Goal: Book appointment/travel/reservation

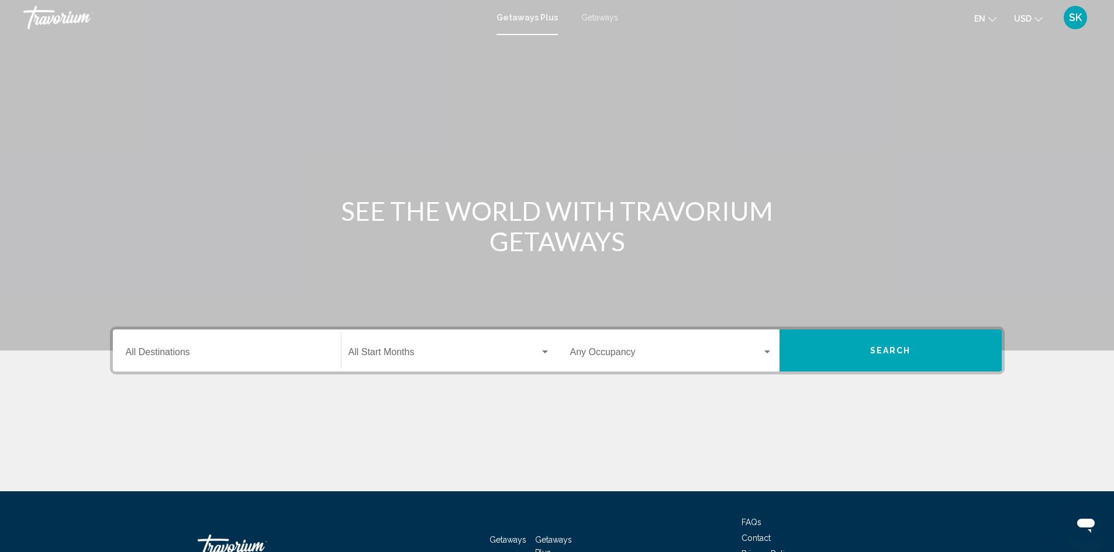
click at [284, 346] on div "Destination All Destinations" at bounding box center [227, 351] width 202 height 37
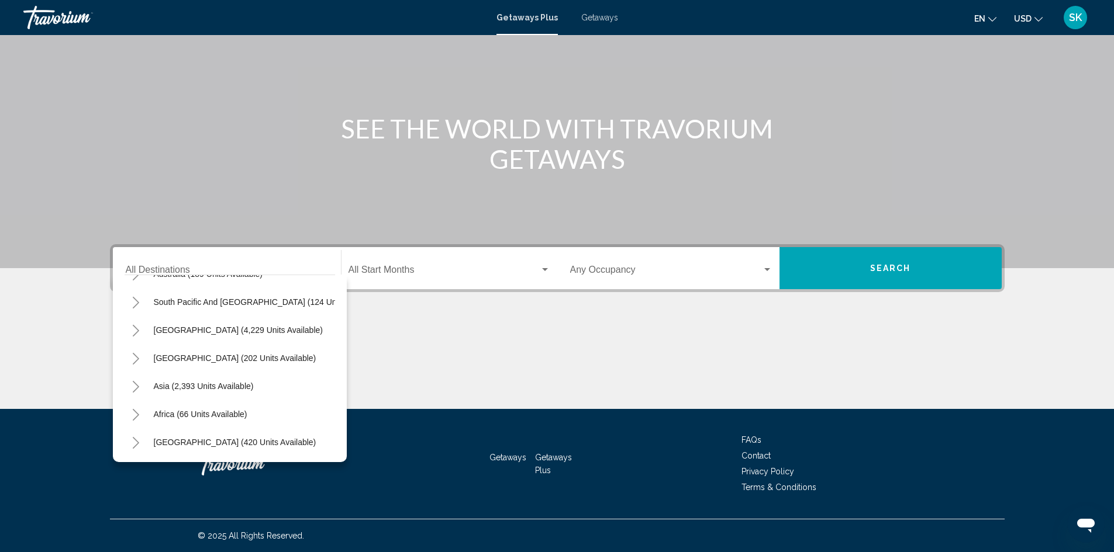
scroll to position [198, 0]
click at [133, 381] on icon "Toggle Asia (2,393 units available)" at bounding box center [136, 387] width 9 height 12
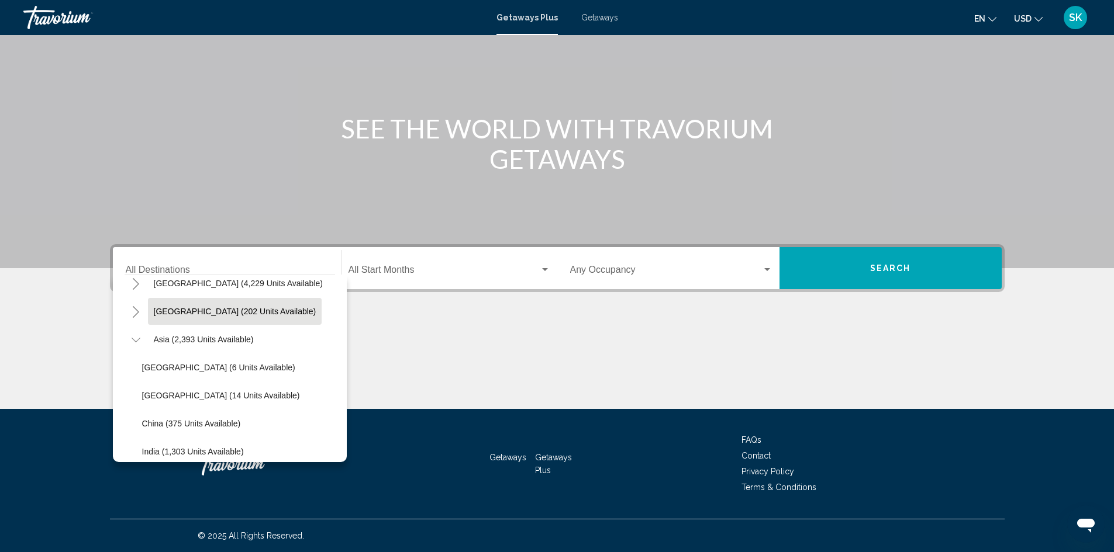
scroll to position [257, 0]
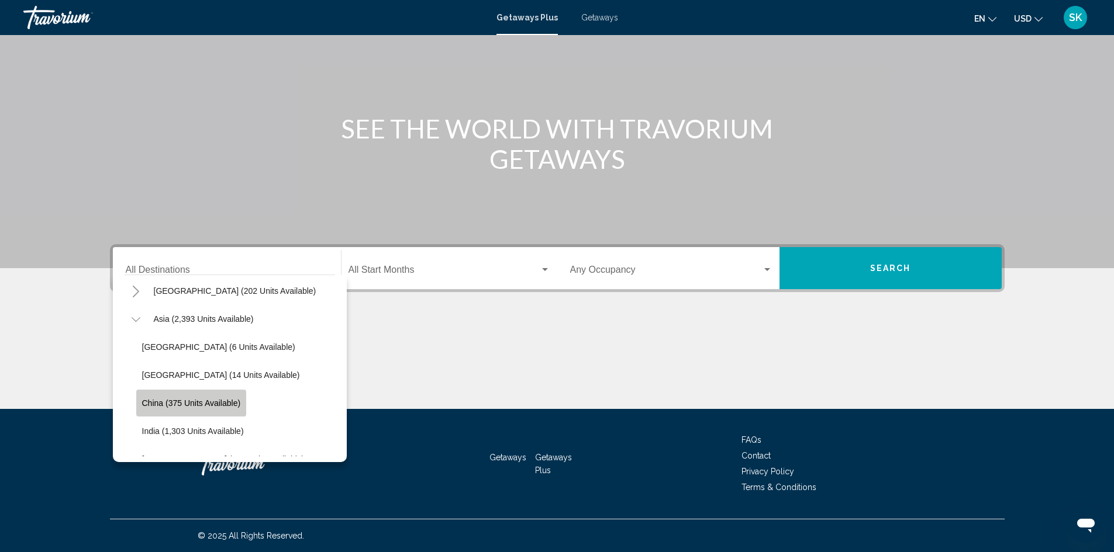
click at [223, 399] on span "China (375 units available)" at bounding box center [191, 403] width 99 height 9
type input "**********"
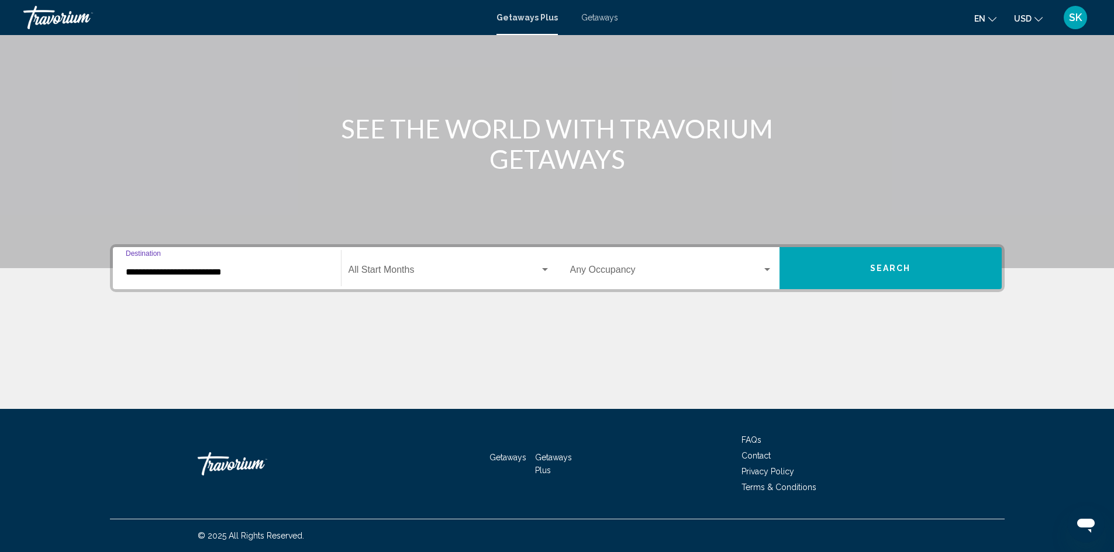
click at [762, 271] on div "Search widget" at bounding box center [767, 269] width 11 height 9
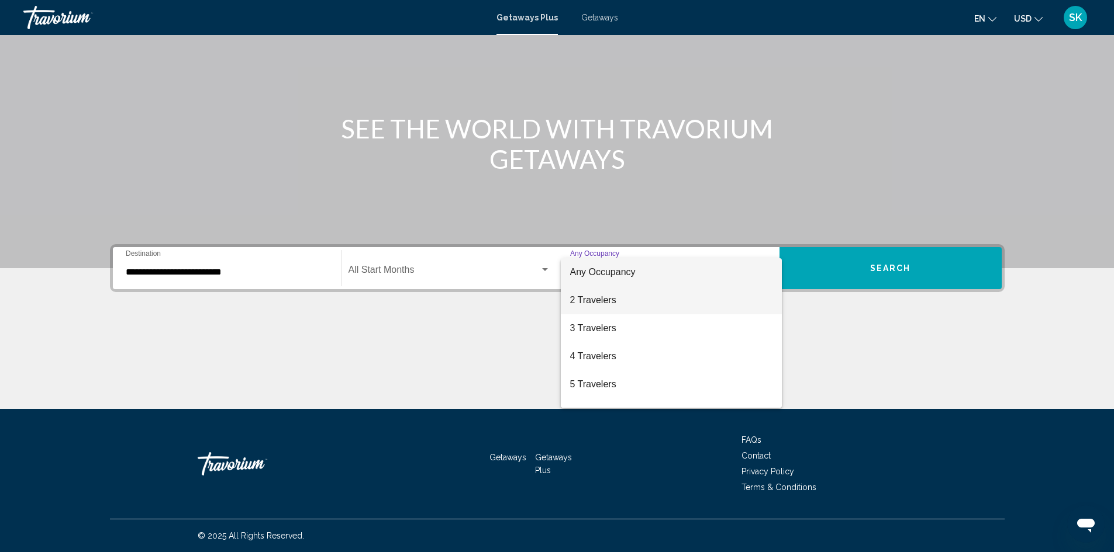
click at [652, 300] on span "2 Travelers" at bounding box center [671, 300] width 202 height 28
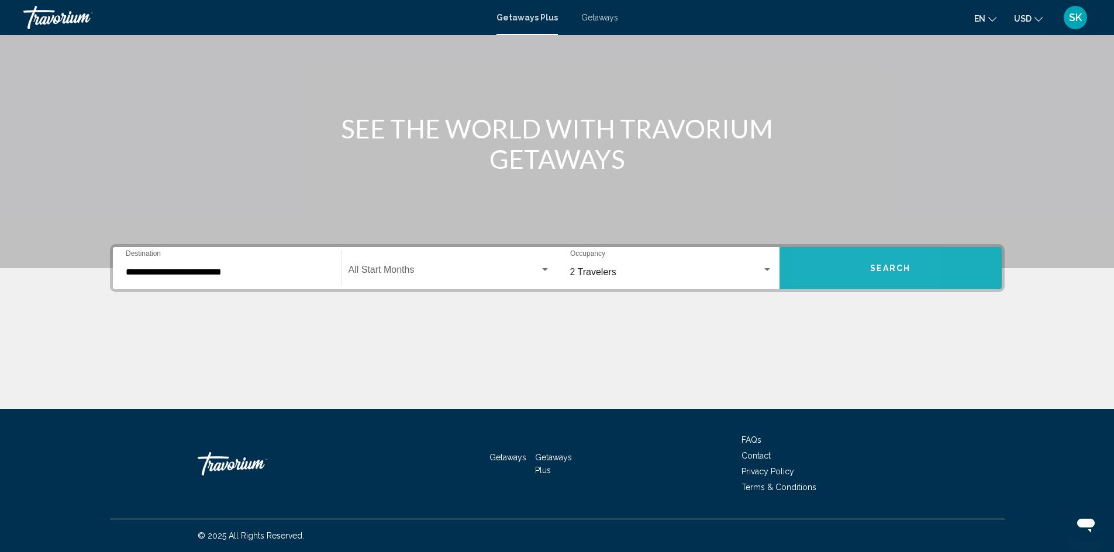
click at [822, 269] on button "Search" at bounding box center [890, 268] width 222 height 42
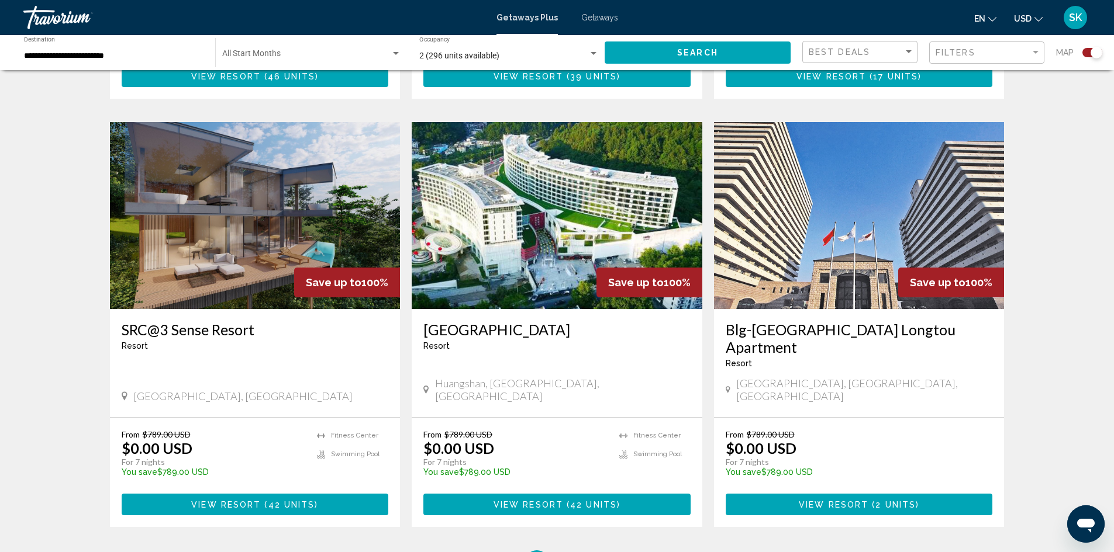
scroll to position [1637, 0]
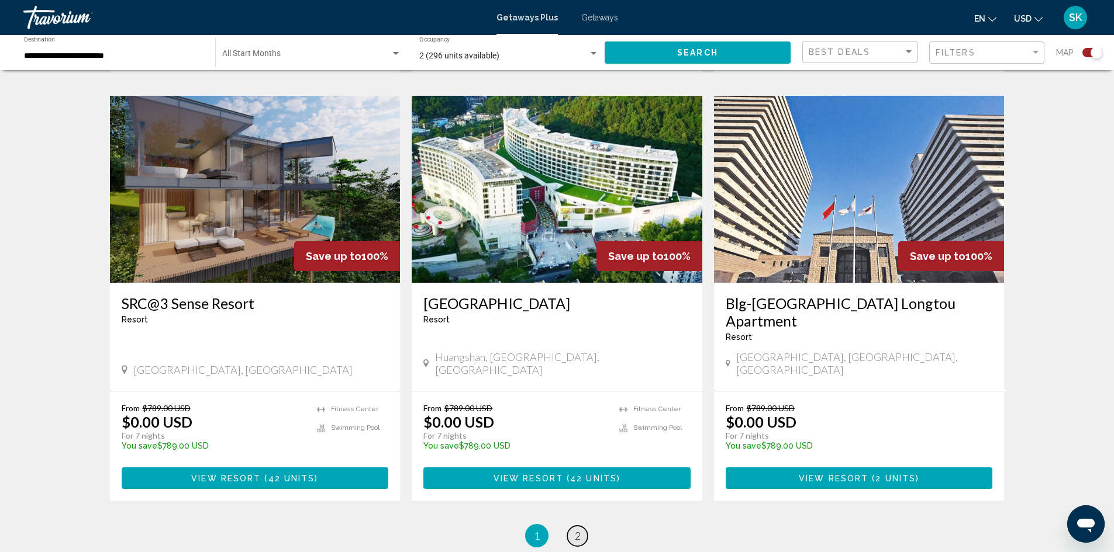
click at [579, 530] on span "2" at bounding box center [578, 536] width 6 height 13
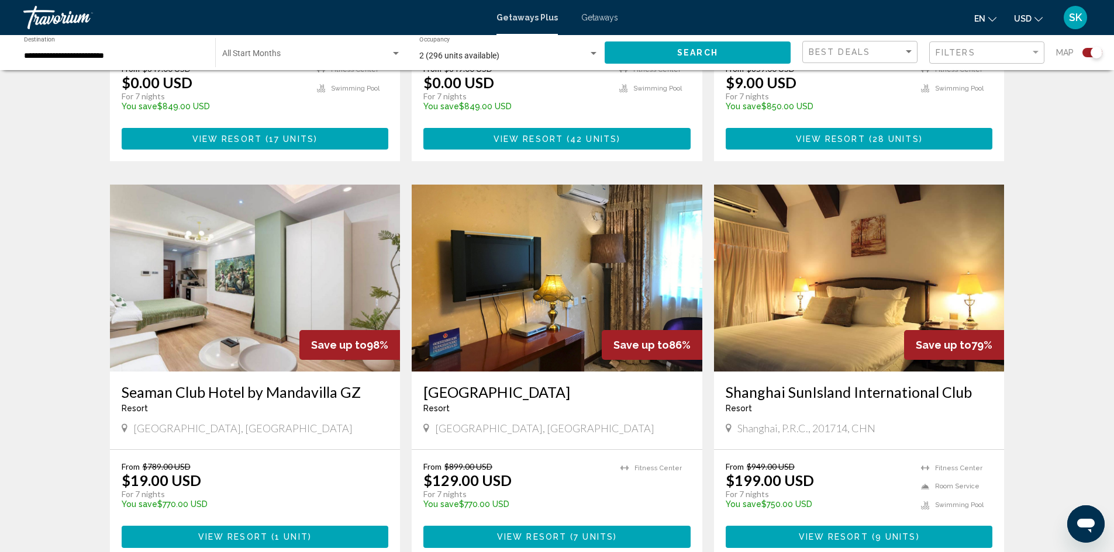
scroll to position [760, 0]
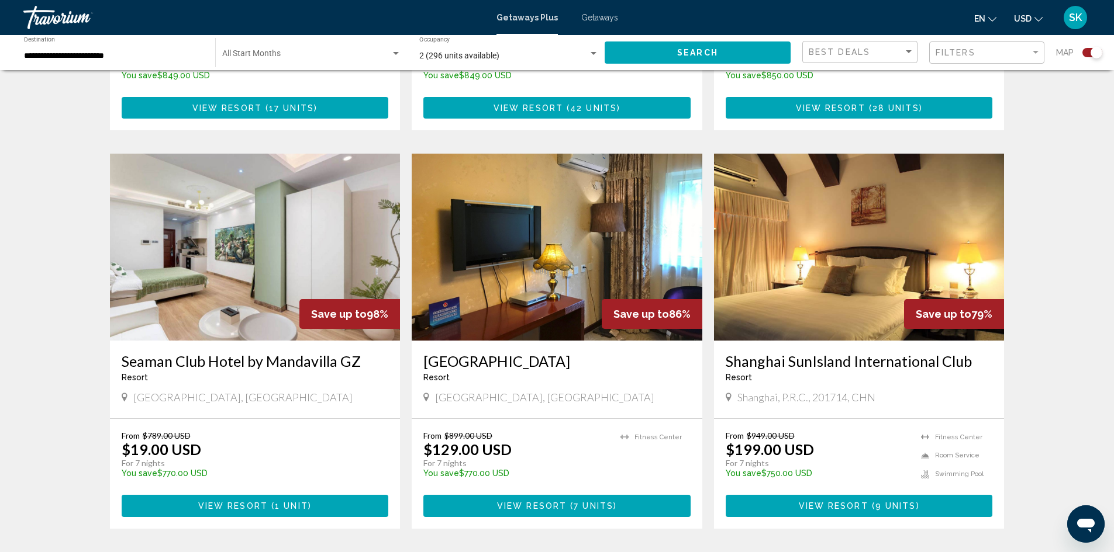
click at [813, 352] on h3 "Shanghai SunIsland International Club" at bounding box center [858, 361] width 267 height 18
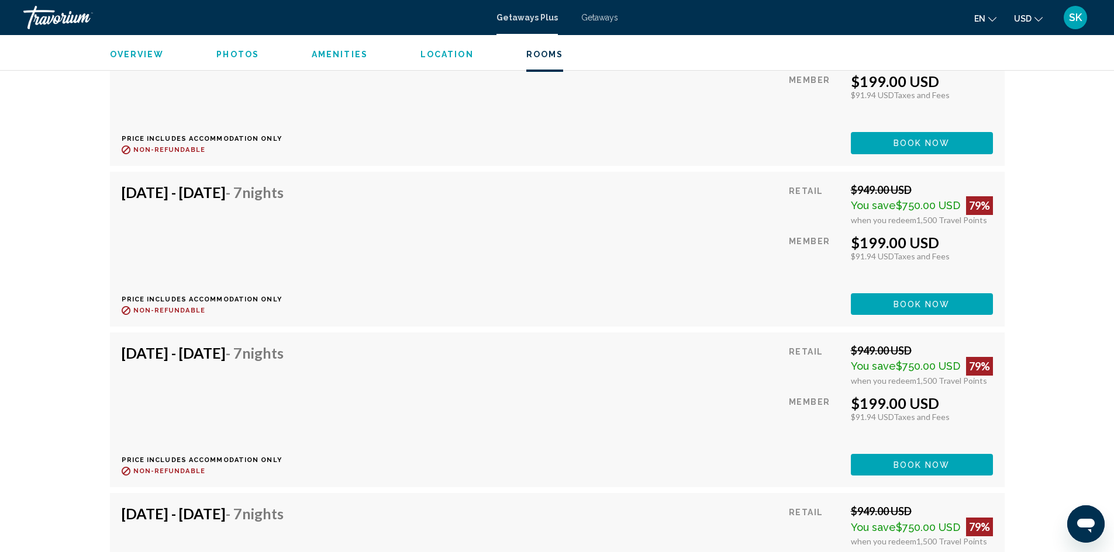
scroll to position [2397, 0]
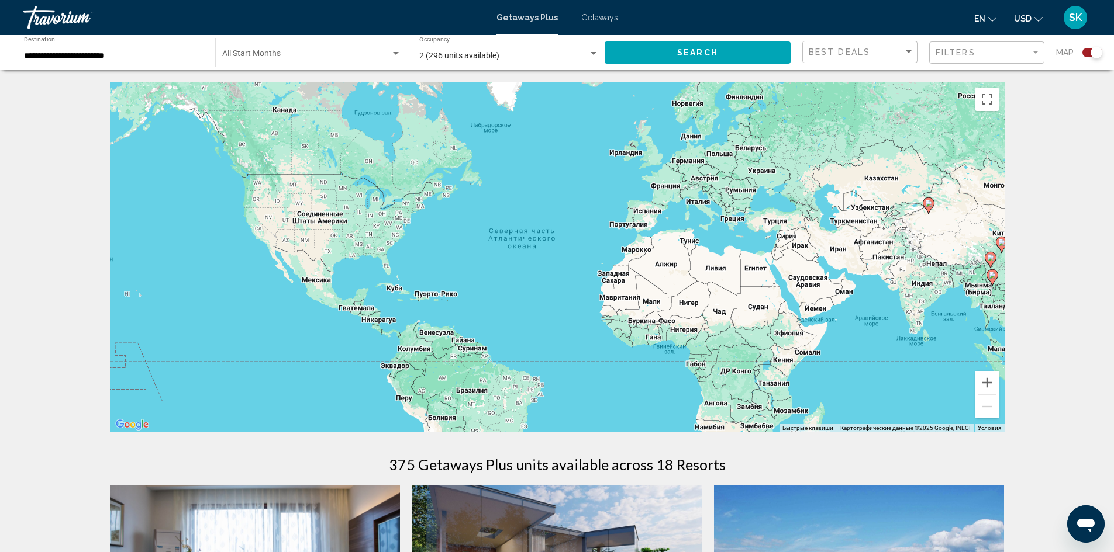
click at [111, 57] on input "**********" at bounding box center [113, 55] width 179 height 9
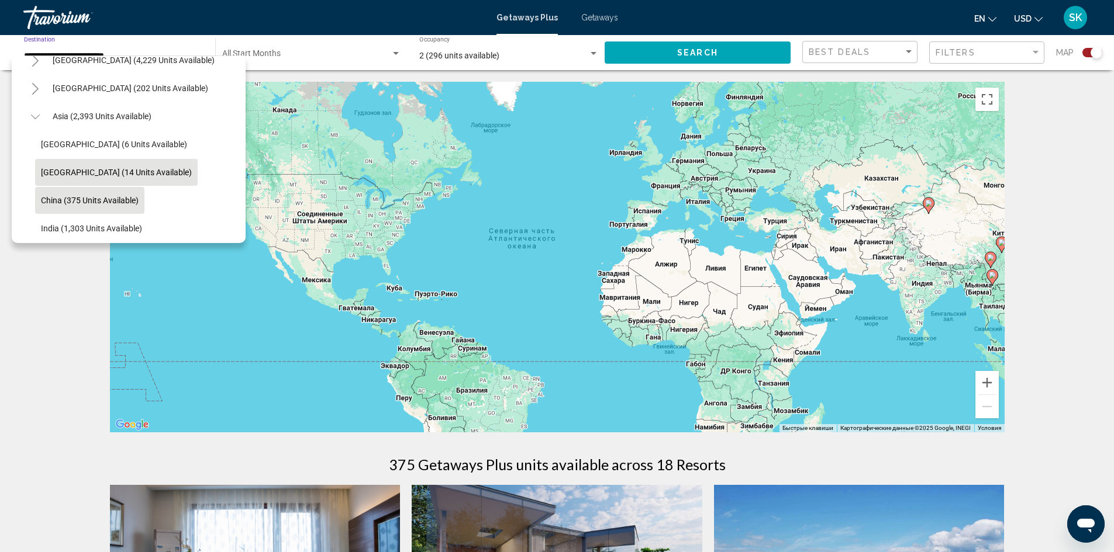
scroll to position [123, 0]
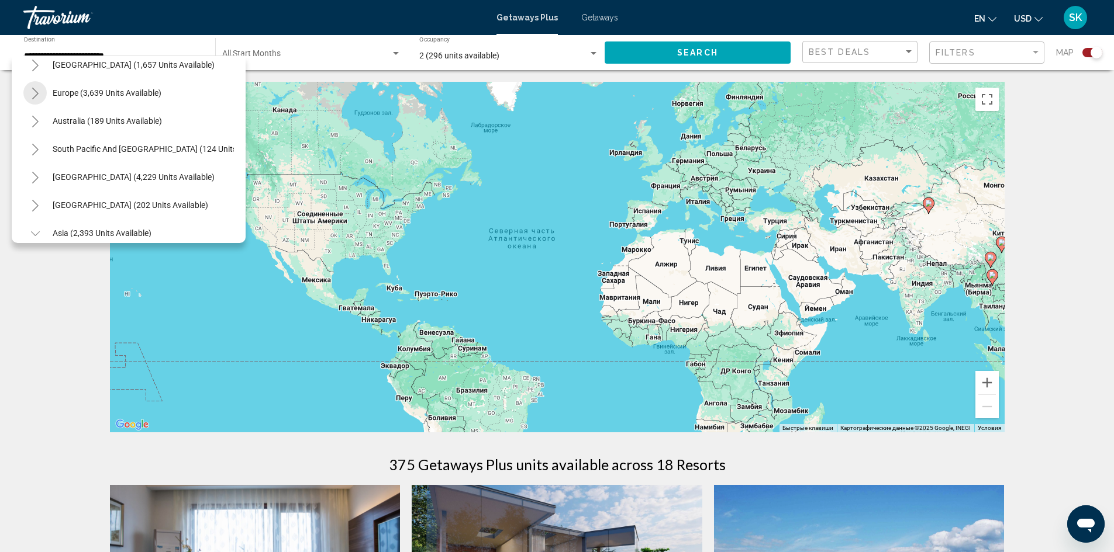
click at [37, 93] on icon "Toggle Europe (3,639 units available)" at bounding box center [35, 94] width 6 height 12
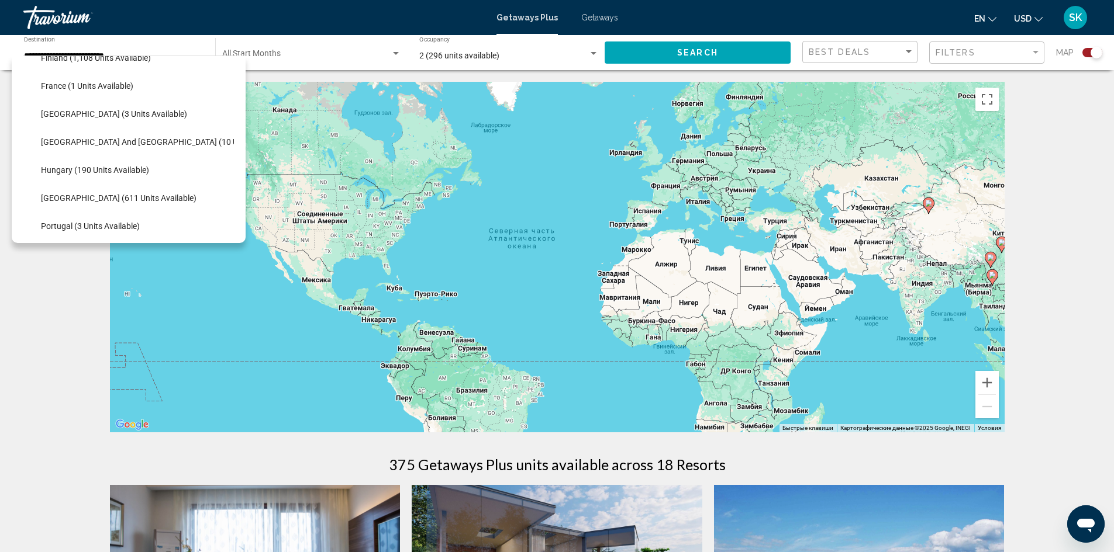
scroll to position [240, 0]
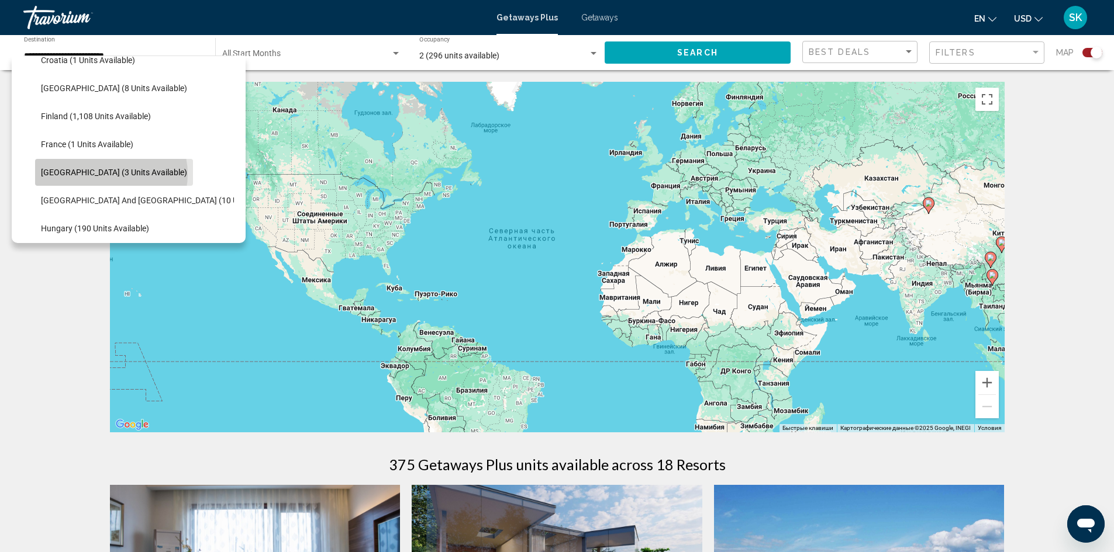
click at [110, 174] on span "[GEOGRAPHIC_DATA] (3 units available)" at bounding box center [114, 172] width 146 height 9
type input "**********"
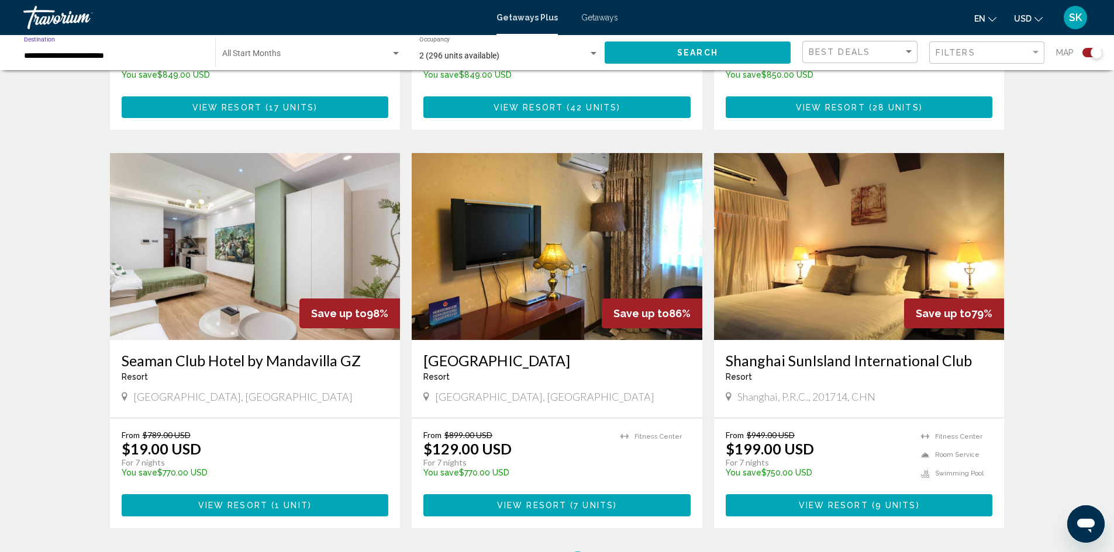
scroll to position [818, 0]
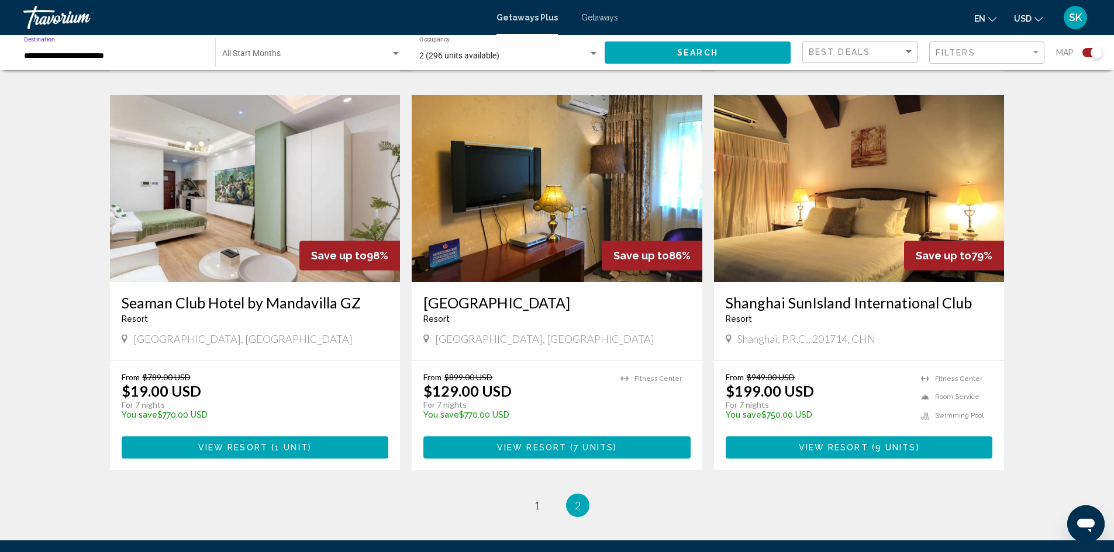
click at [261, 444] on span "View Resort" at bounding box center [233, 448] width 70 height 9
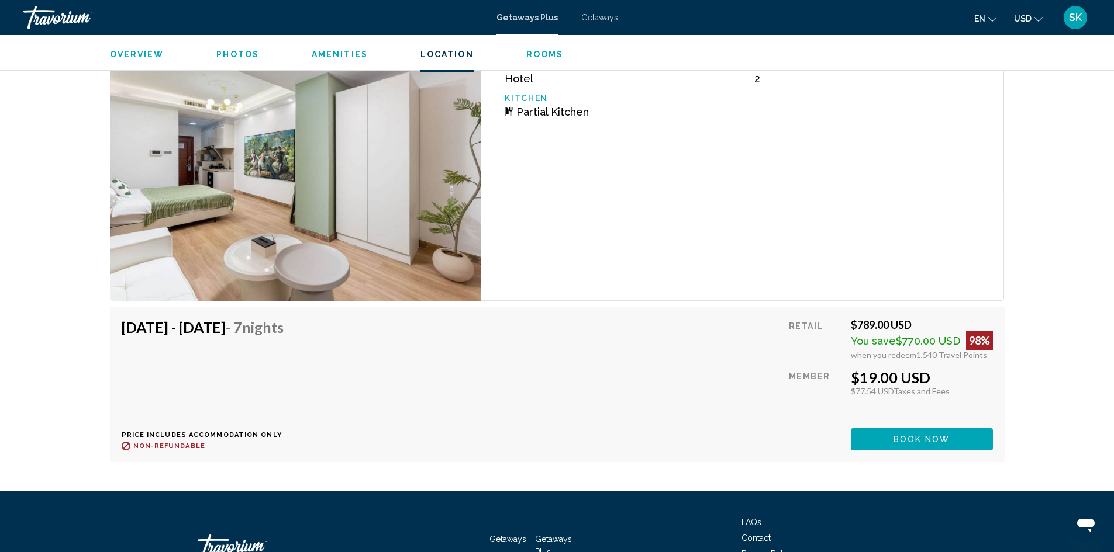
scroll to position [1812, 0]
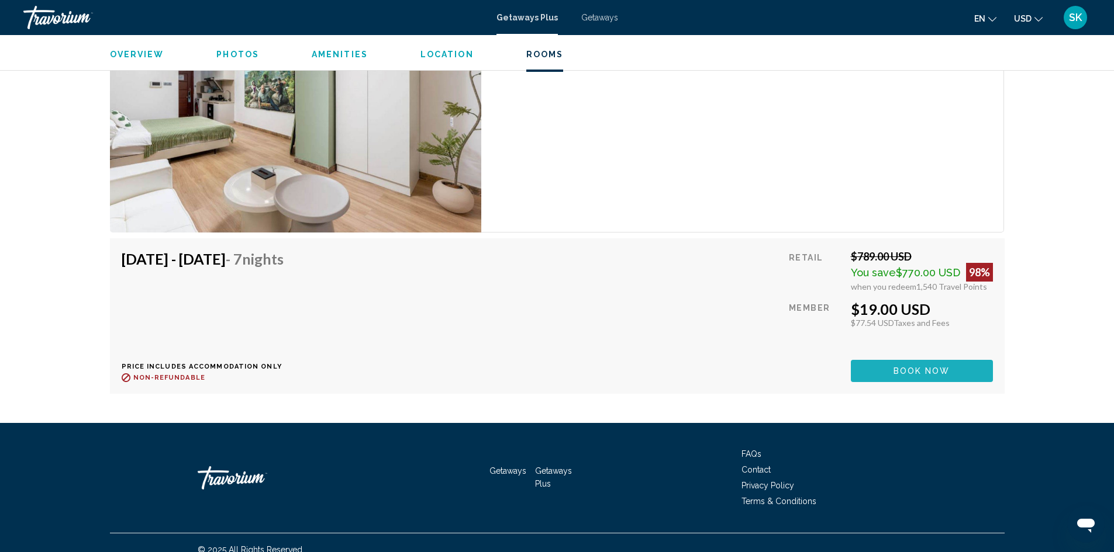
click at [915, 370] on span "Book now" at bounding box center [921, 371] width 57 height 9
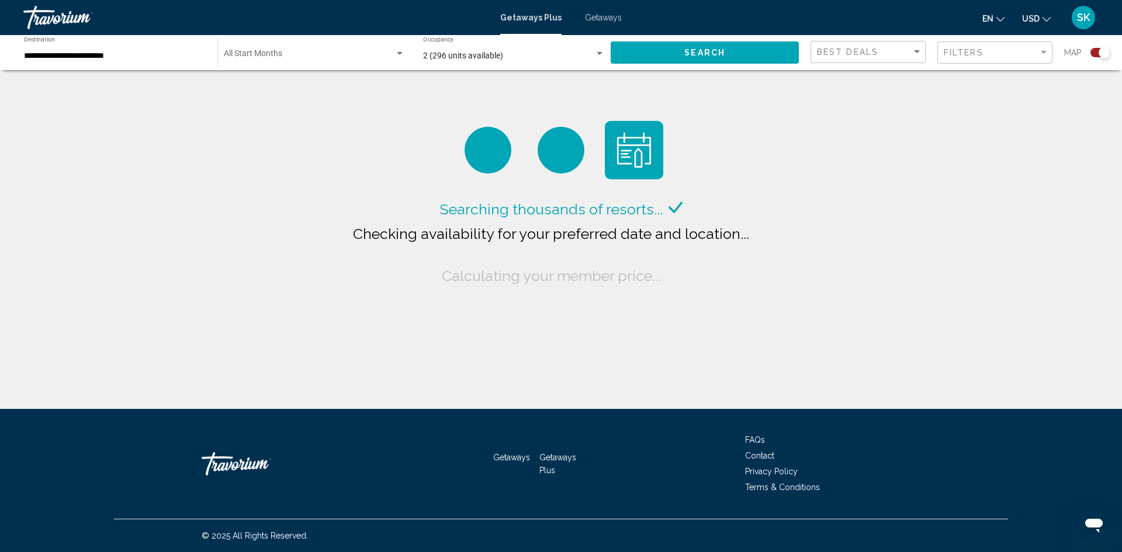
click at [153, 57] on input "**********" at bounding box center [115, 55] width 182 height 9
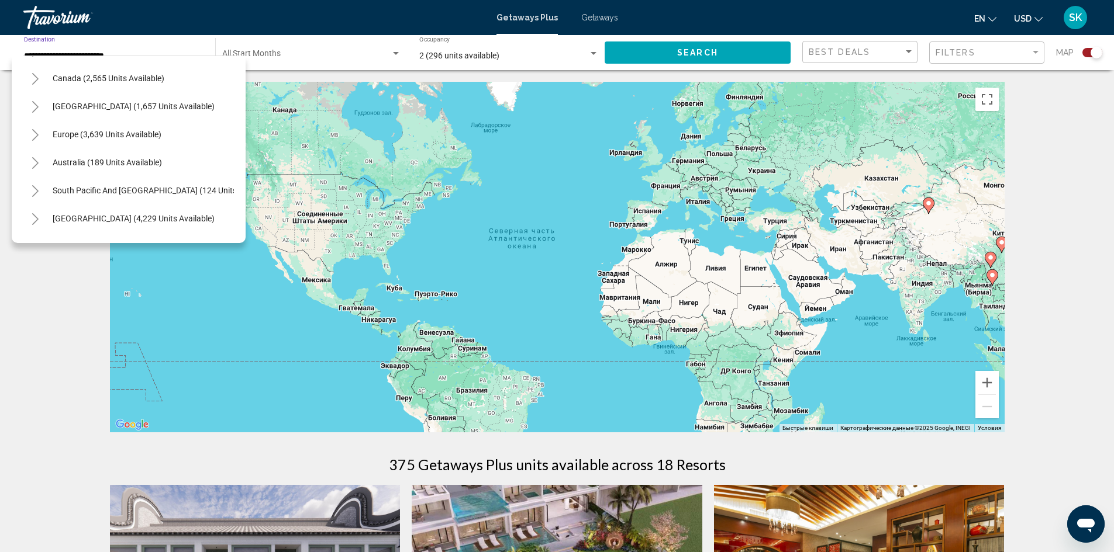
scroll to position [65, 0]
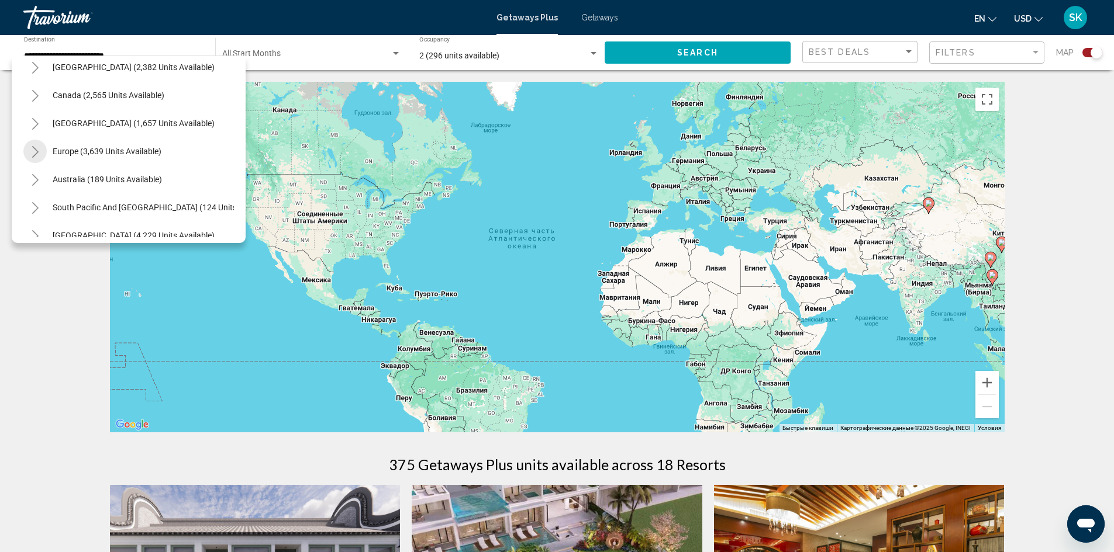
click at [36, 151] on icon "Toggle Europe (3,639 units available)" at bounding box center [35, 152] width 9 height 12
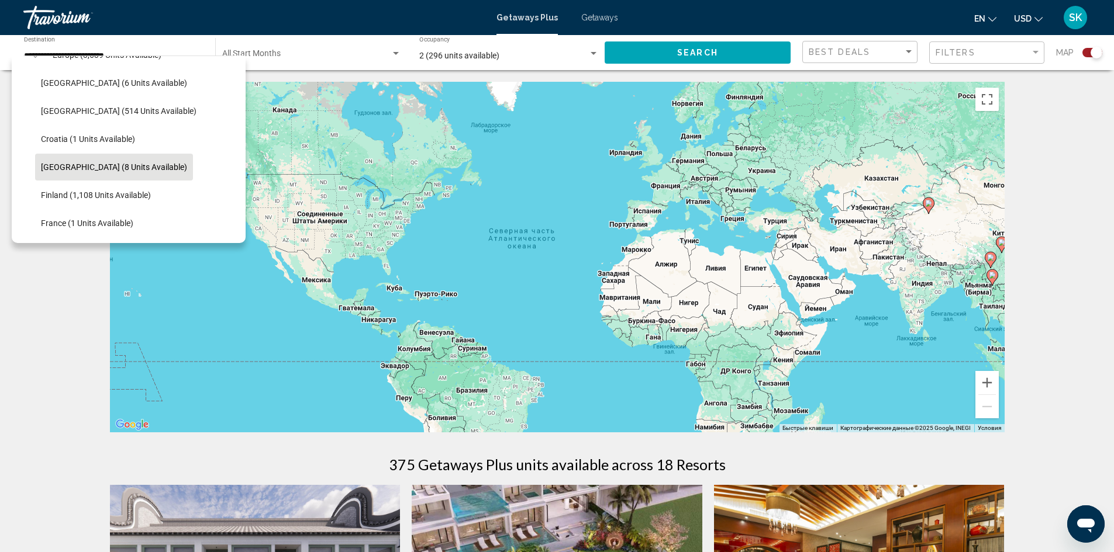
scroll to position [182, 0]
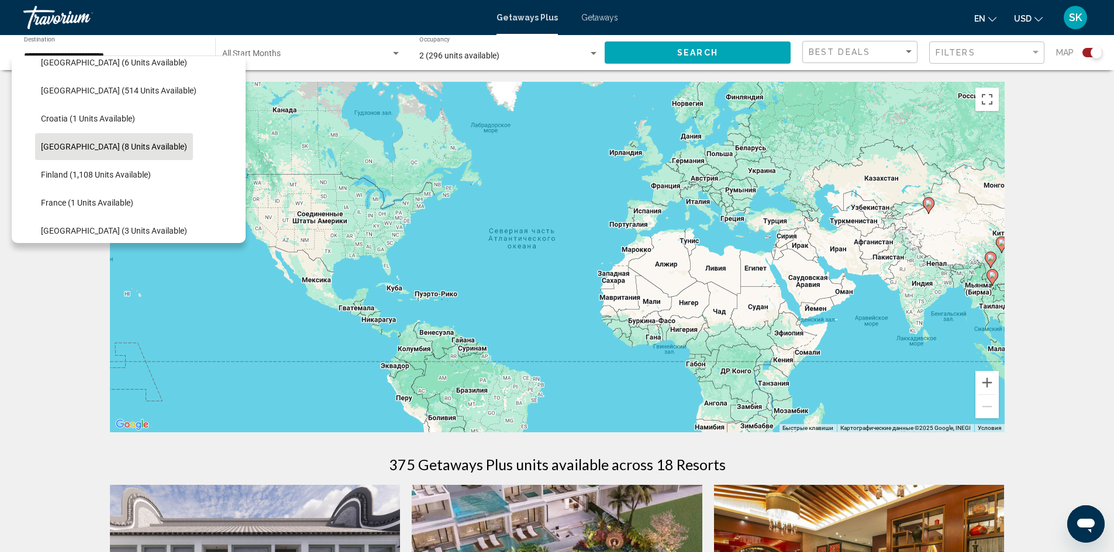
click at [129, 146] on span "[GEOGRAPHIC_DATA] (8 units available)" at bounding box center [114, 146] width 146 height 9
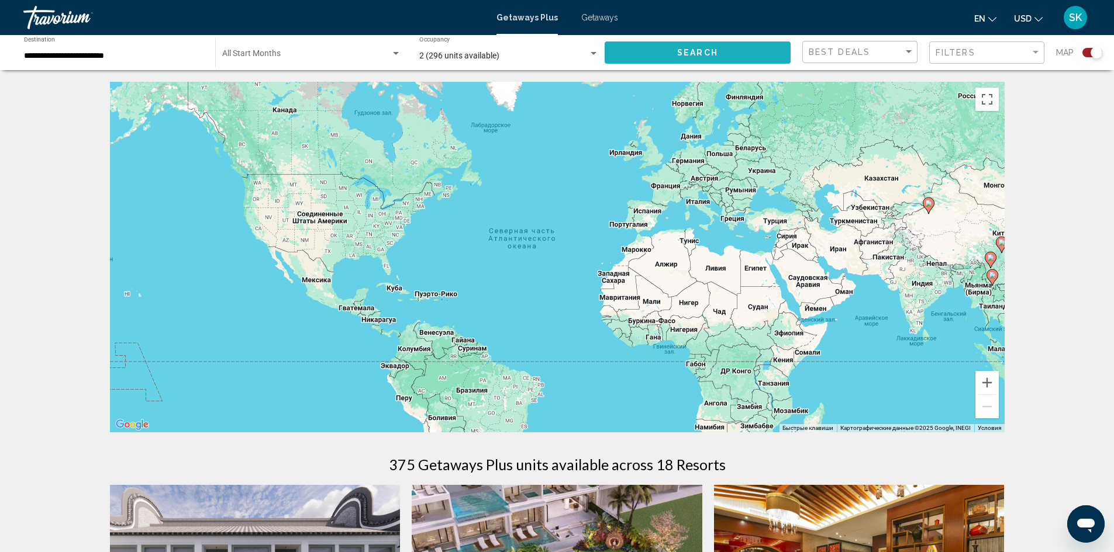
click at [732, 60] on button "Search" at bounding box center [697, 53] width 186 height 22
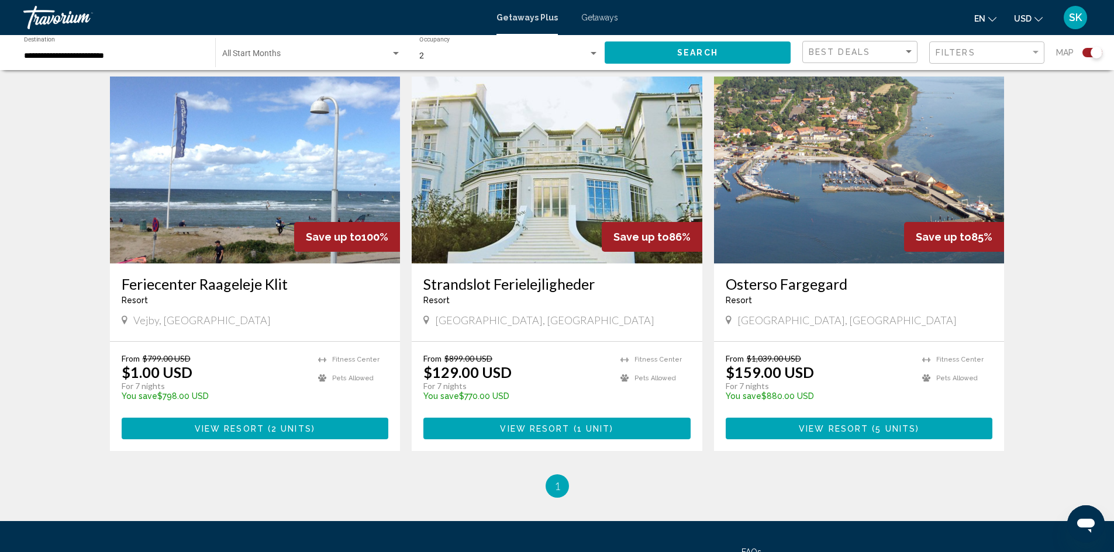
scroll to position [409, 0]
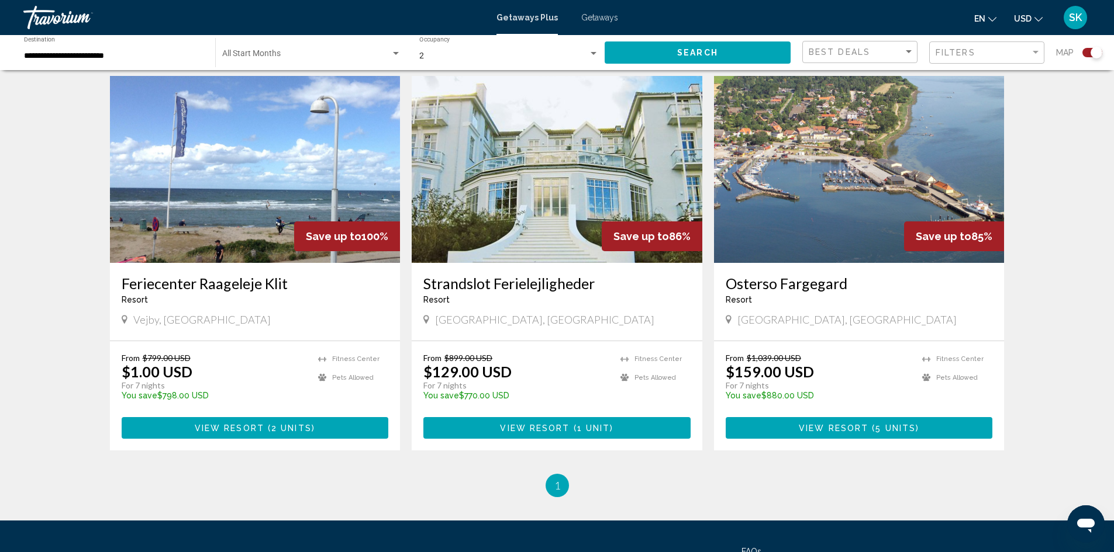
click at [167, 57] on input "**********" at bounding box center [113, 55] width 179 height 9
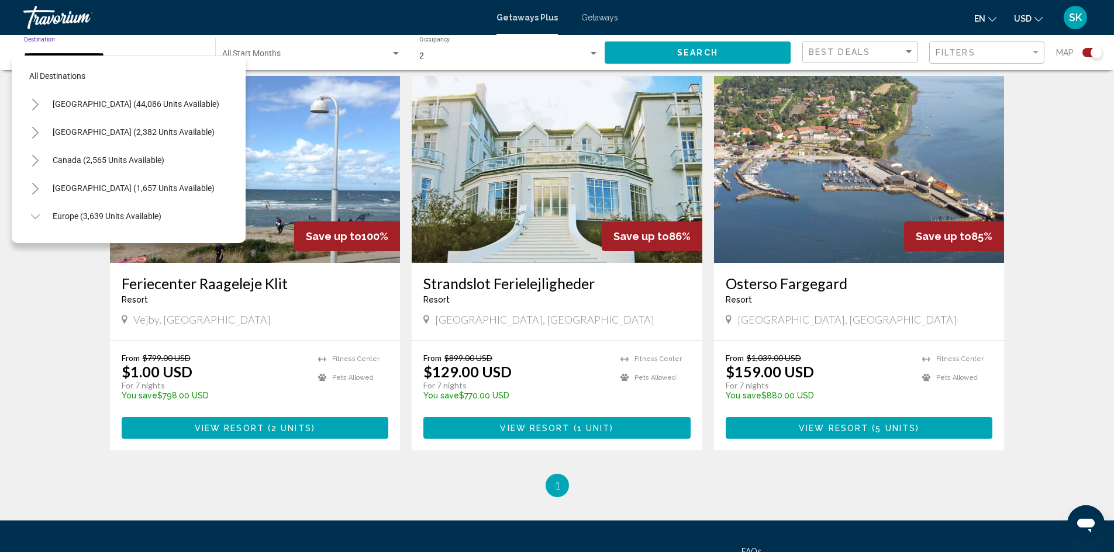
scroll to position [186, 0]
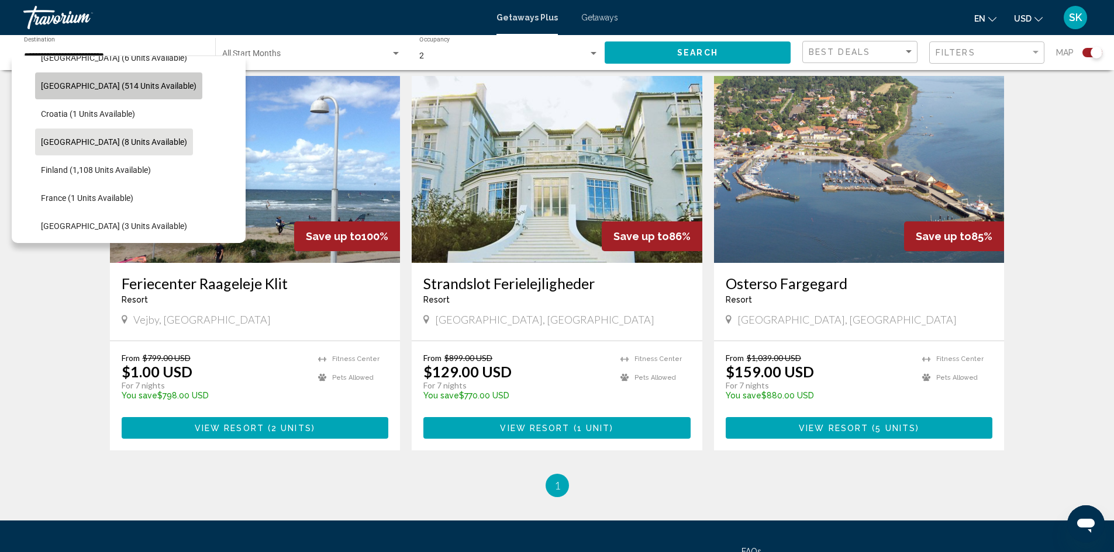
click at [122, 88] on span "[GEOGRAPHIC_DATA] (514 units available)" at bounding box center [118, 85] width 155 height 9
type input "**********"
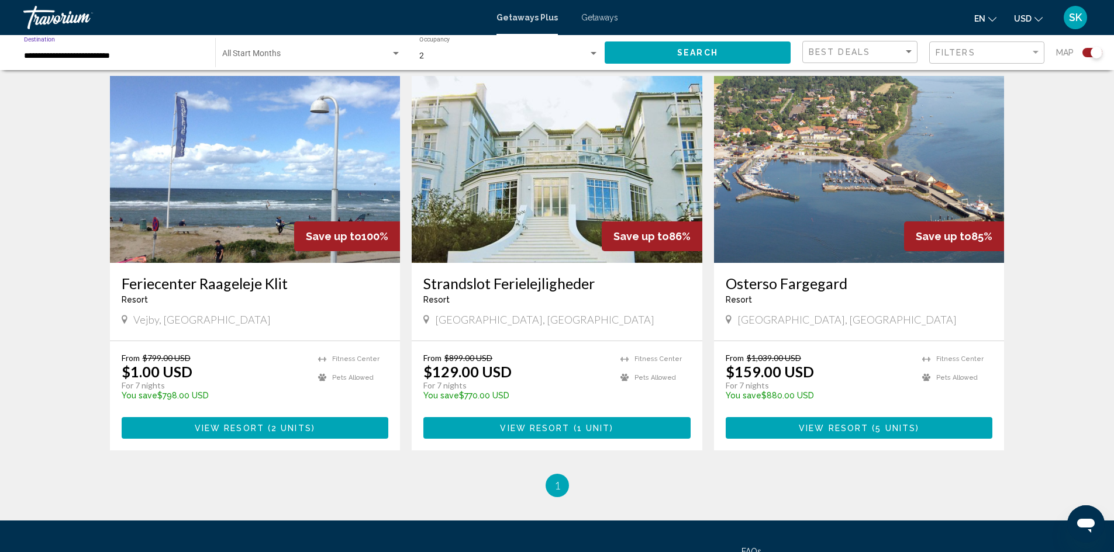
click at [717, 51] on button "Search" at bounding box center [697, 53] width 186 height 22
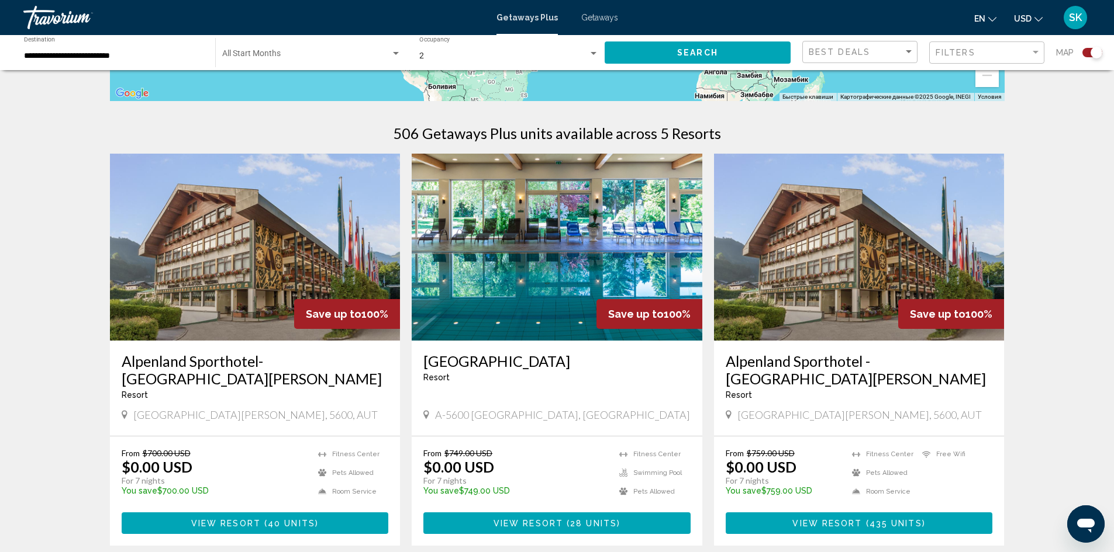
scroll to position [351, 0]
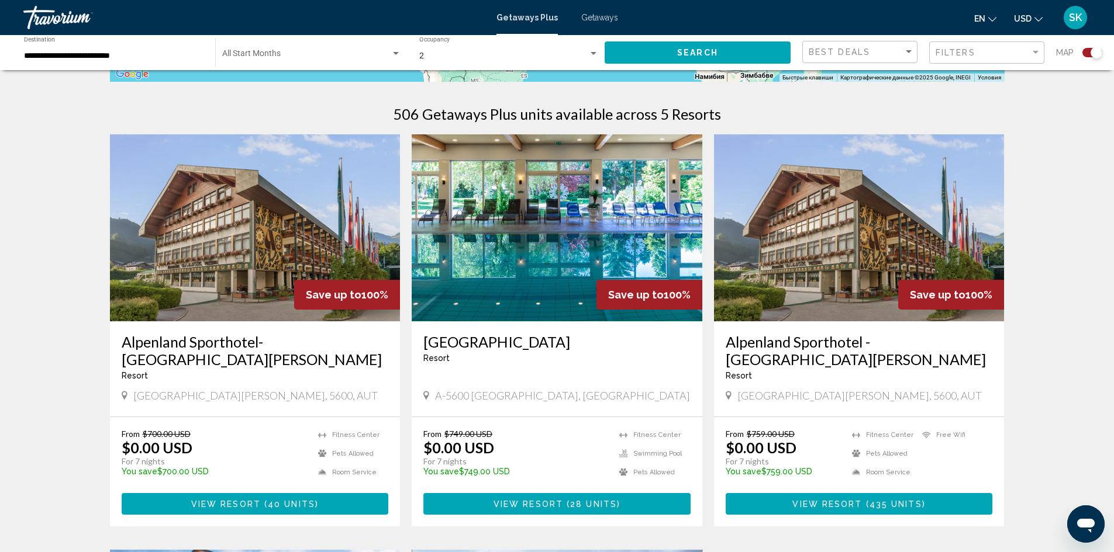
click at [544, 502] on span "View Resort" at bounding box center [528, 504] width 70 height 9
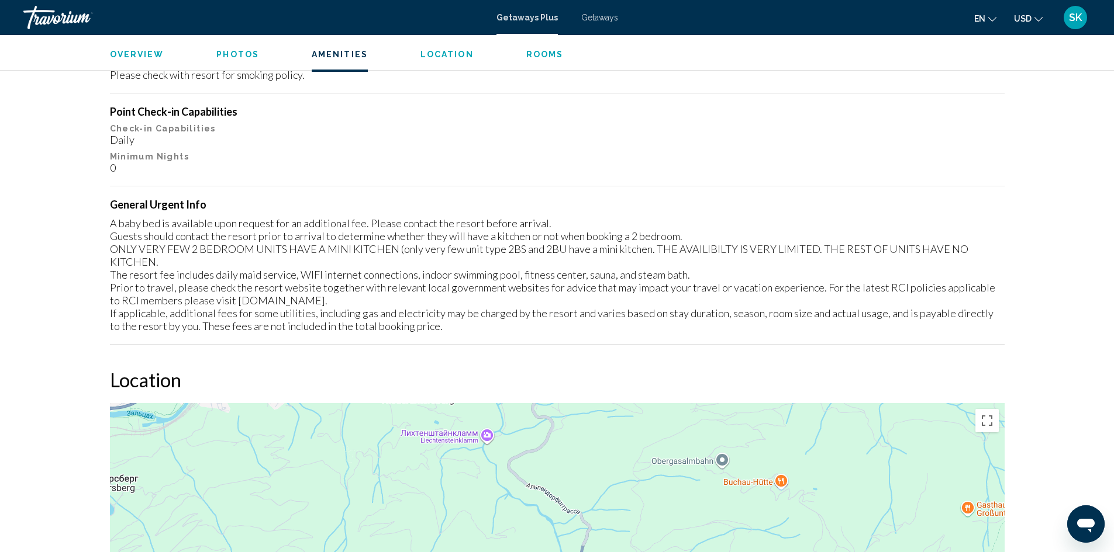
scroll to position [1320, 0]
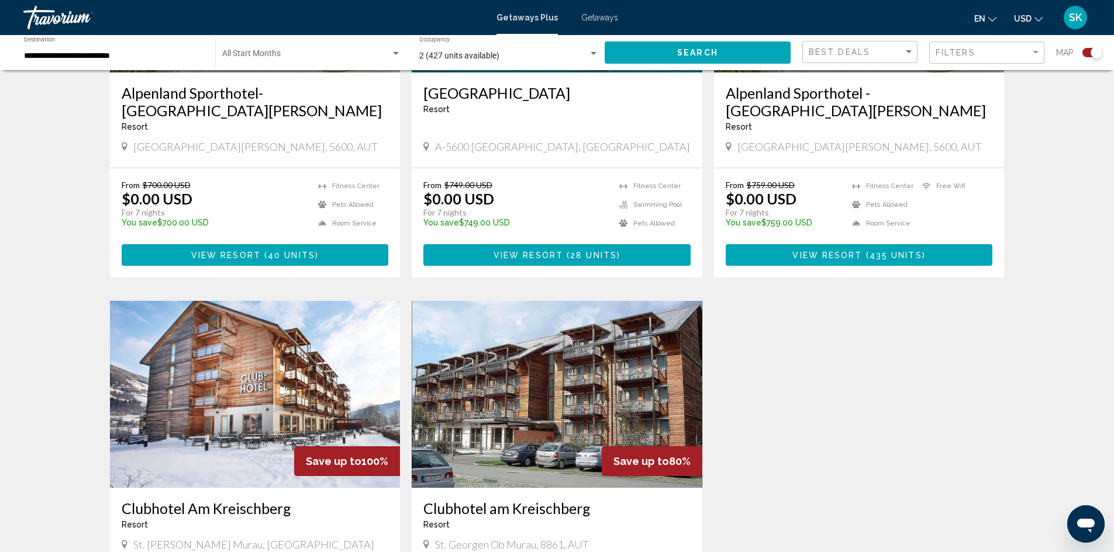
scroll to position [643, 0]
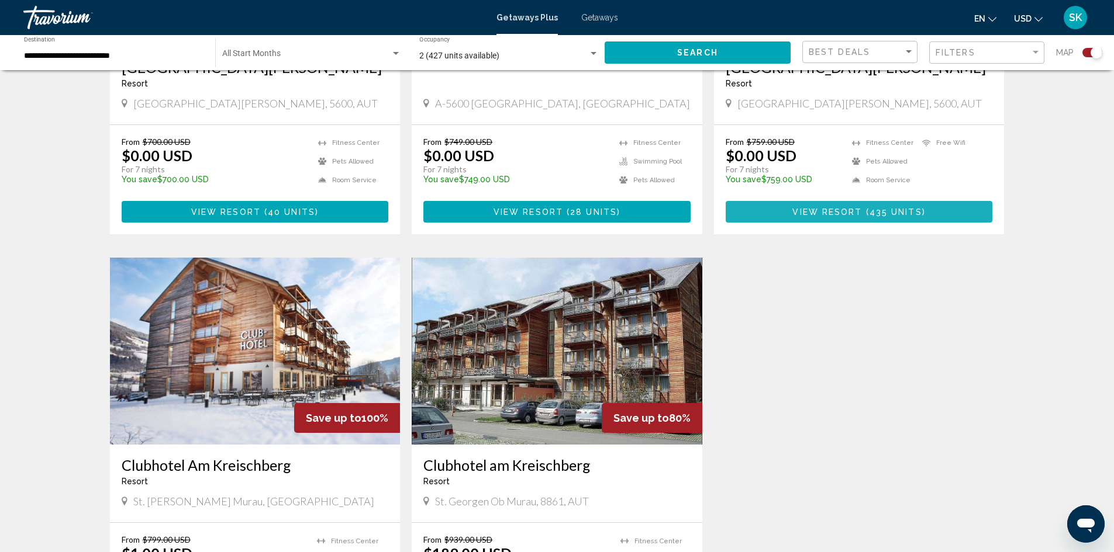
click at [858, 205] on button "View Resort ( 435 units )" at bounding box center [858, 212] width 267 height 22
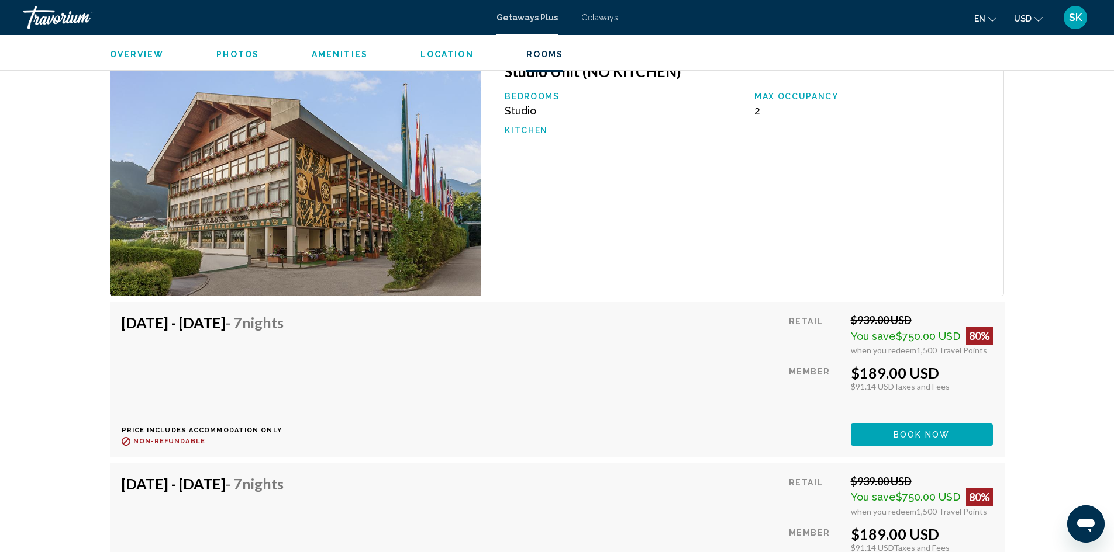
scroll to position [2046, 0]
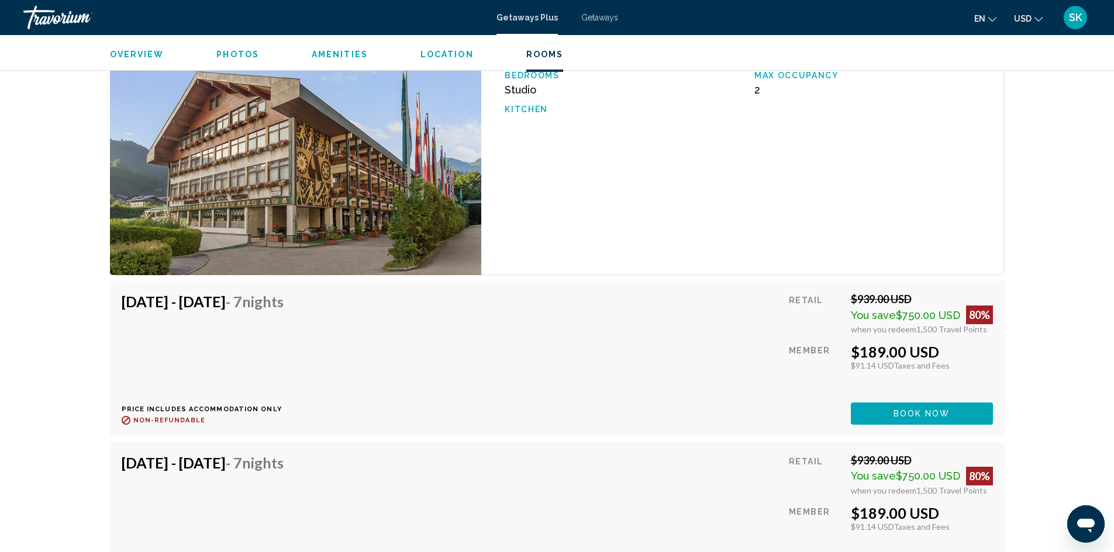
click at [906, 410] on span "Book now" at bounding box center [921, 414] width 57 height 9
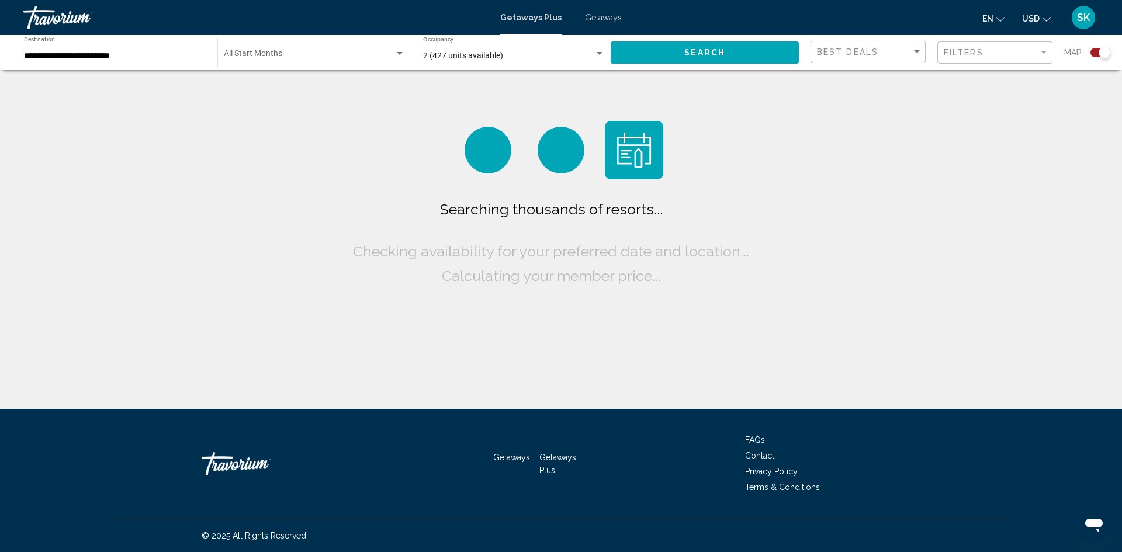
click at [145, 50] on div "**********" at bounding box center [115, 53] width 182 height 32
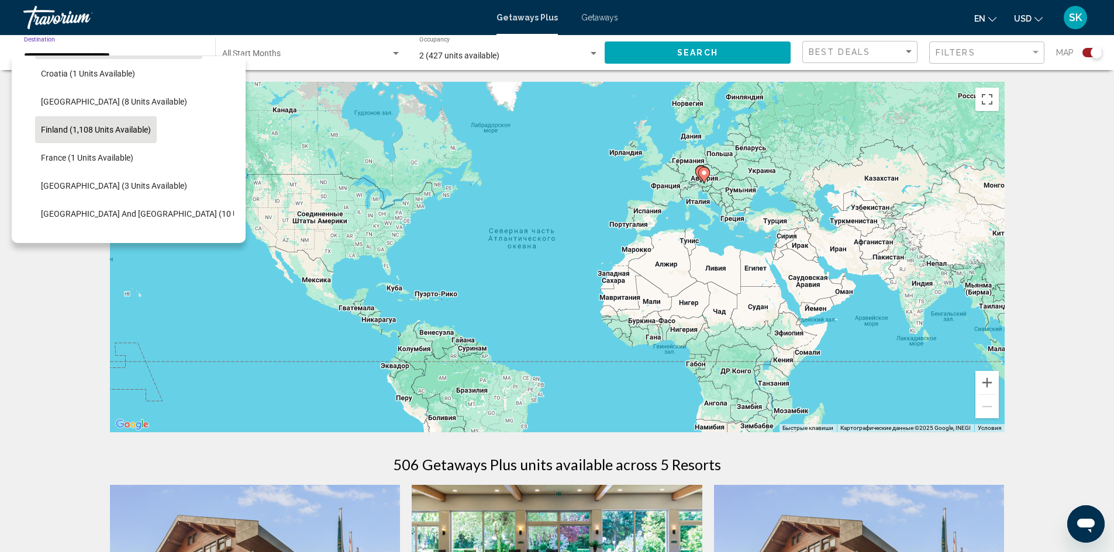
scroll to position [247, 0]
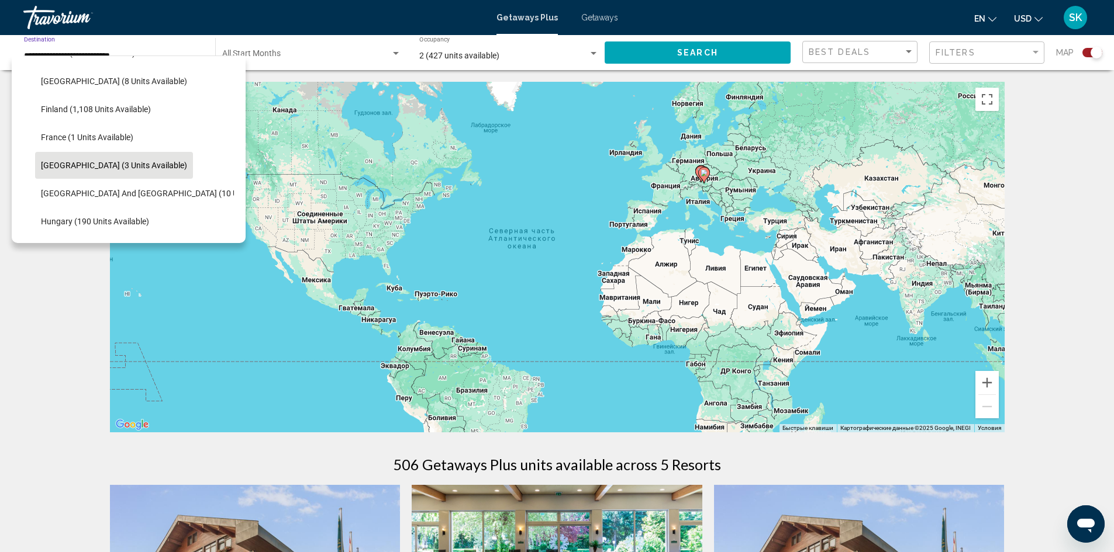
click at [135, 162] on span "[GEOGRAPHIC_DATA] (3 units available)" at bounding box center [114, 165] width 146 height 9
type input "**********"
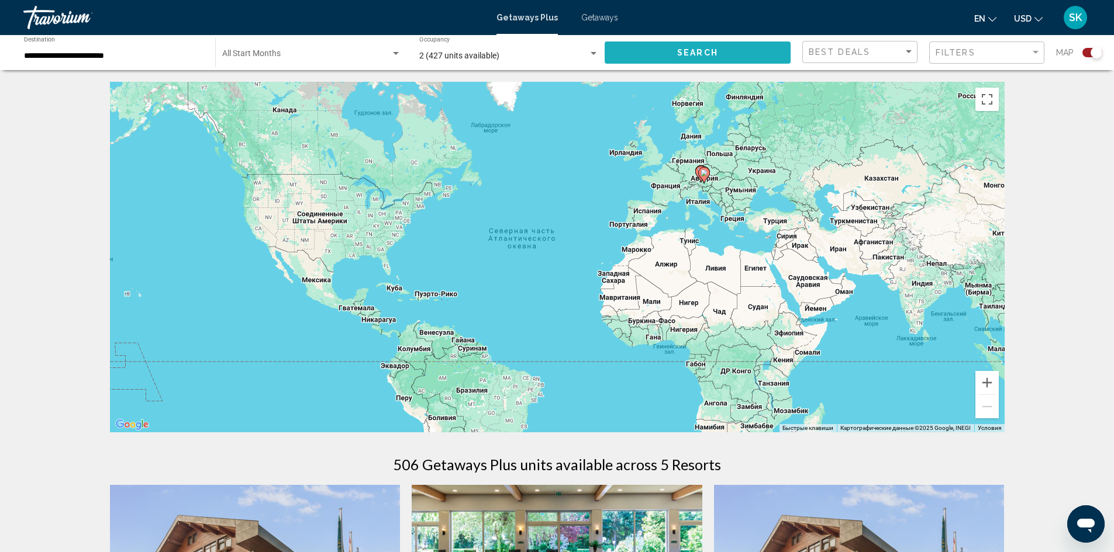
click at [731, 52] on button "Search" at bounding box center [697, 53] width 186 height 22
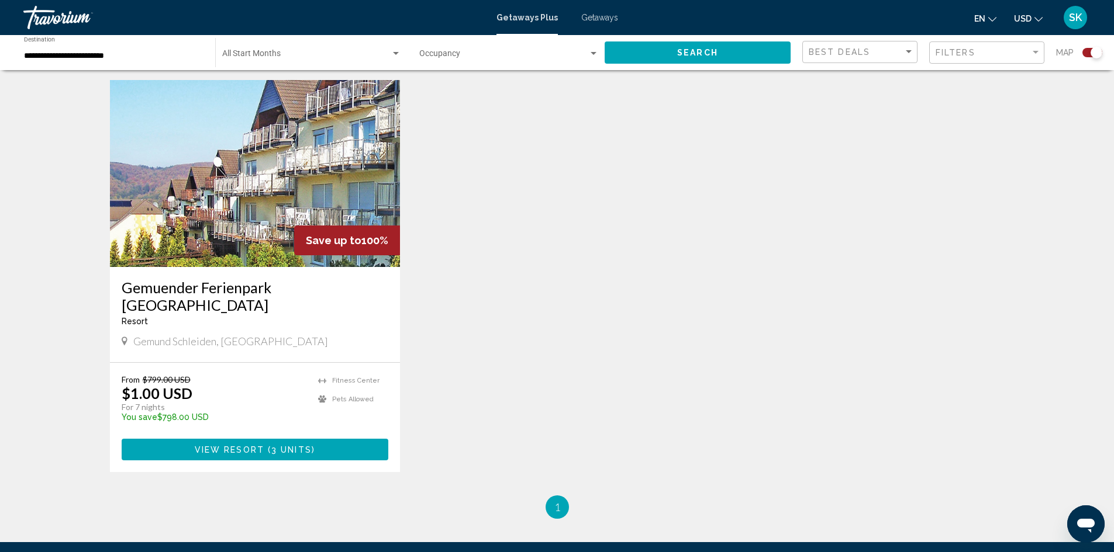
scroll to position [409, 0]
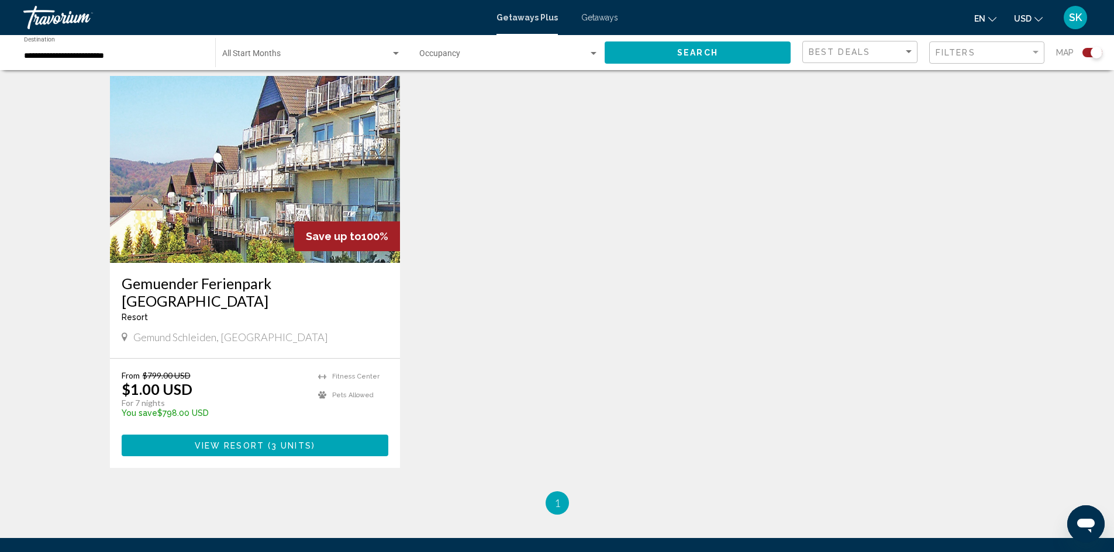
click at [298, 441] on span "3 units" at bounding box center [291, 445] width 40 height 9
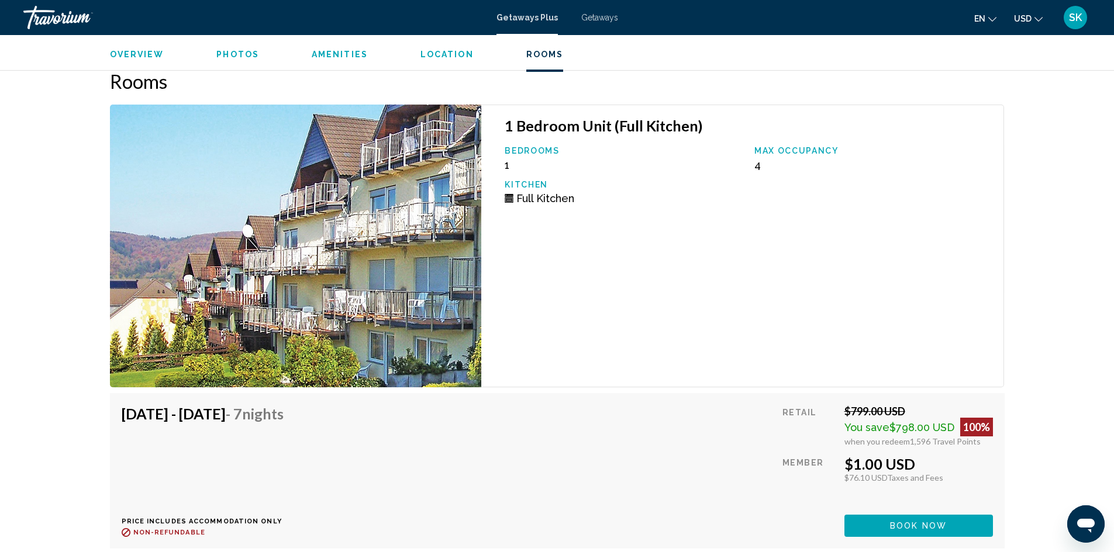
scroll to position [1637, 0]
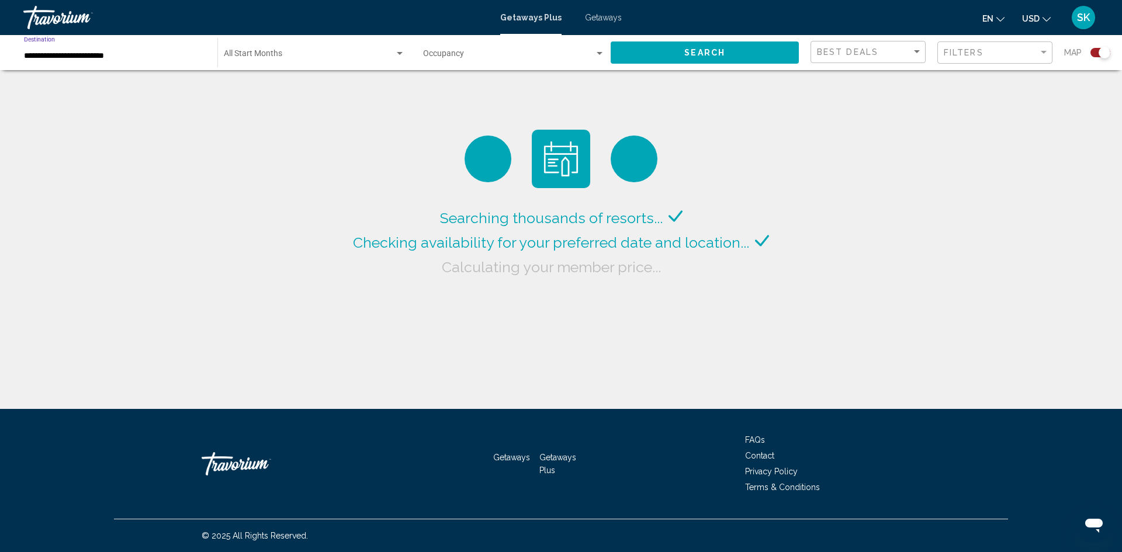
click at [139, 53] on input "**********" at bounding box center [115, 55] width 182 height 9
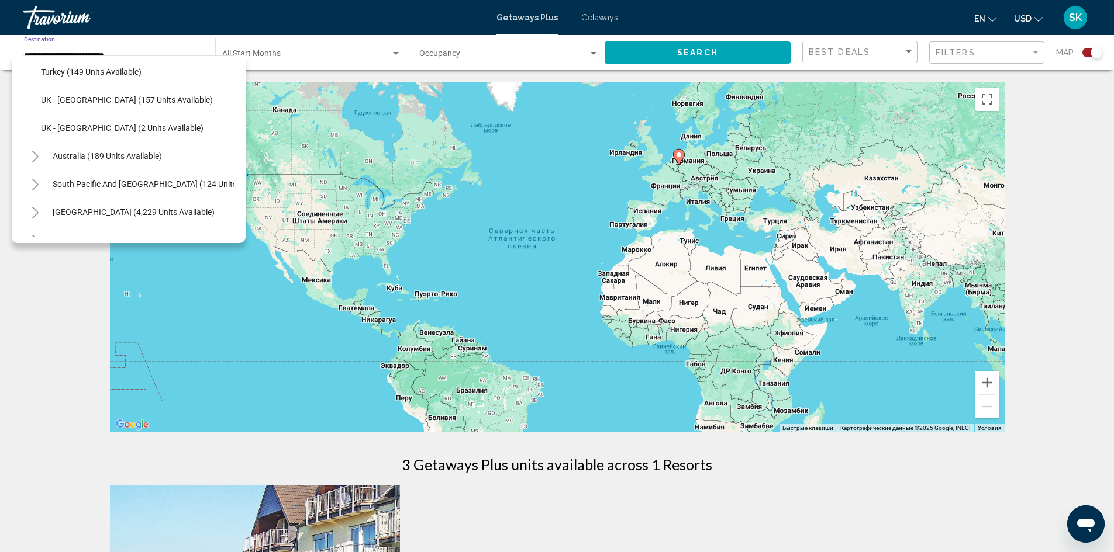
scroll to position [680, 0]
click at [35, 204] on button "Toggle Asia (2,393 units available)" at bounding box center [34, 209] width 23 height 23
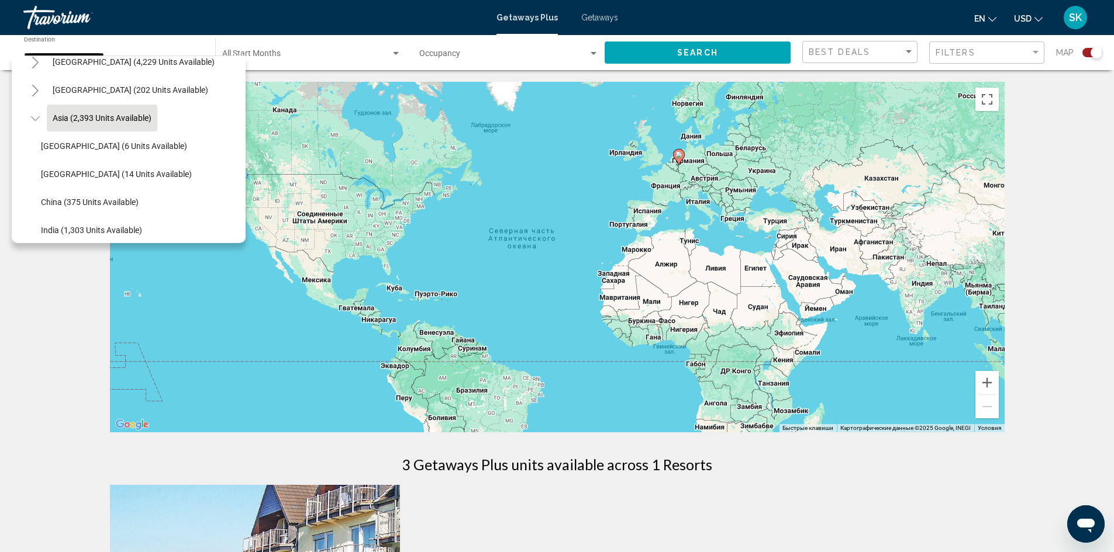
scroll to position [797, 0]
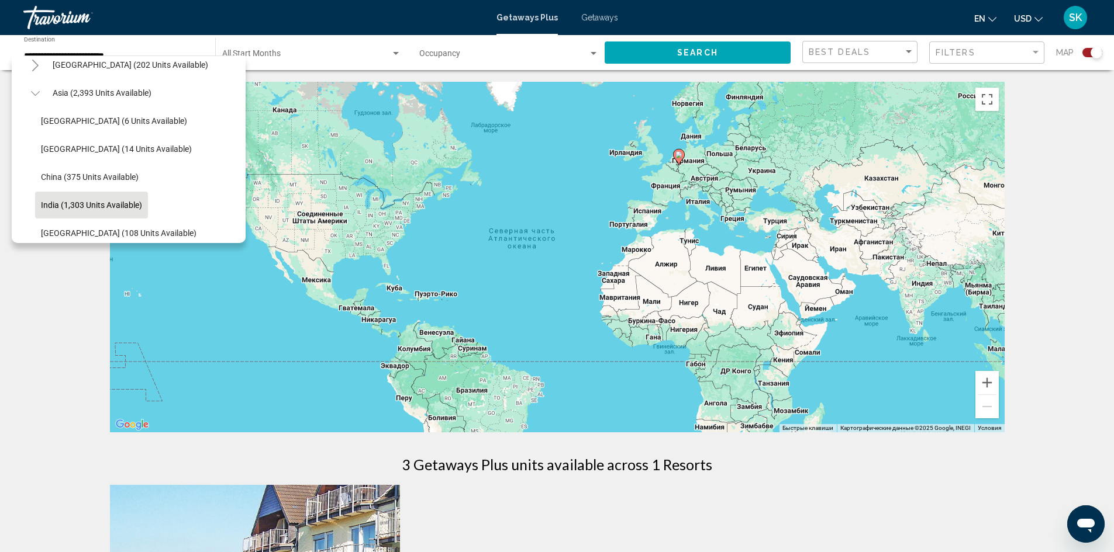
click at [106, 198] on button "India (1,303 units available)" at bounding box center [91, 205] width 113 height 27
type input "**********"
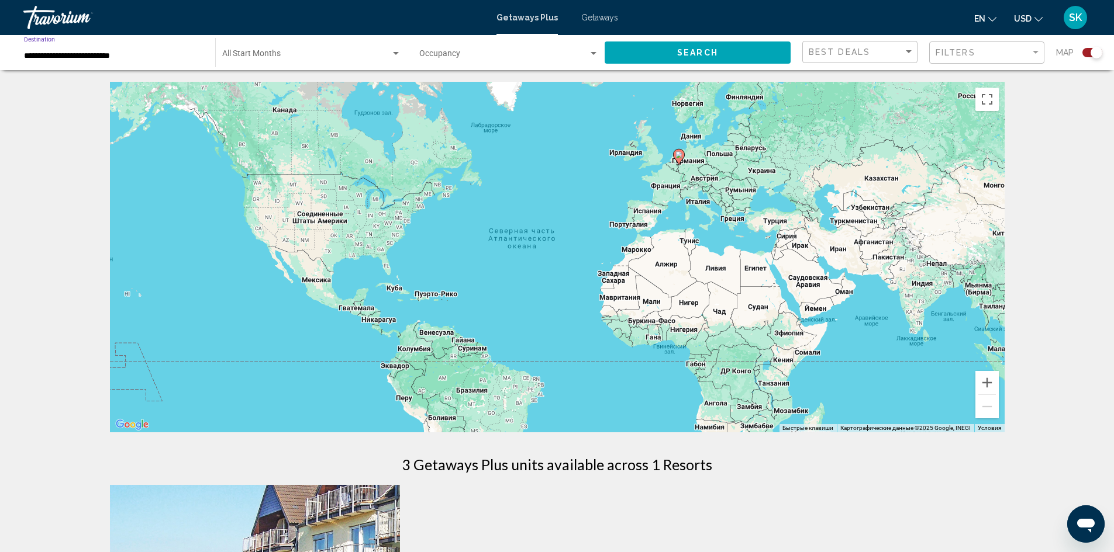
click at [694, 43] on button "Search" at bounding box center [697, 53] width 186 height 22
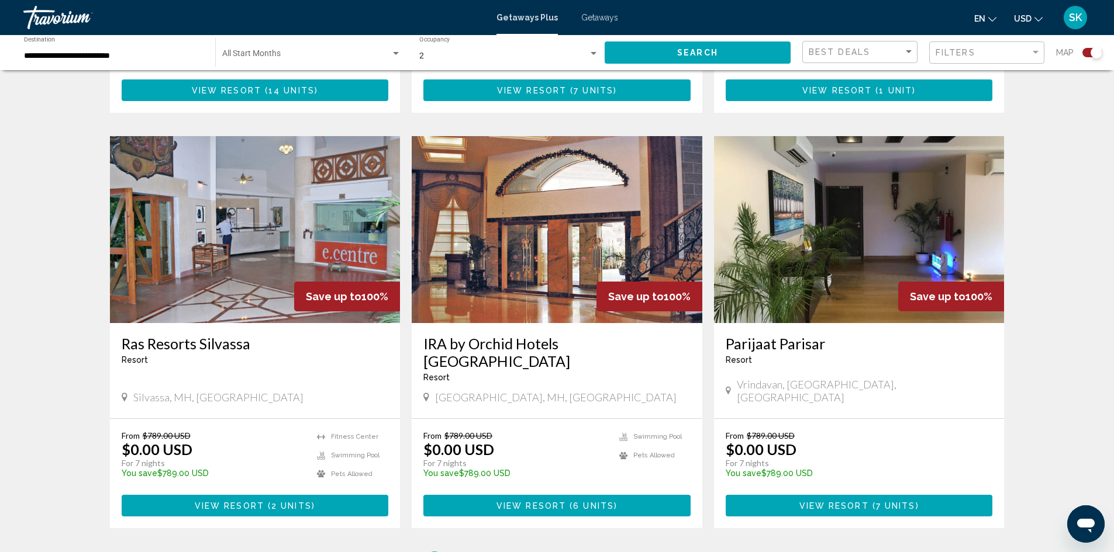
scroll to position [1637, 0]
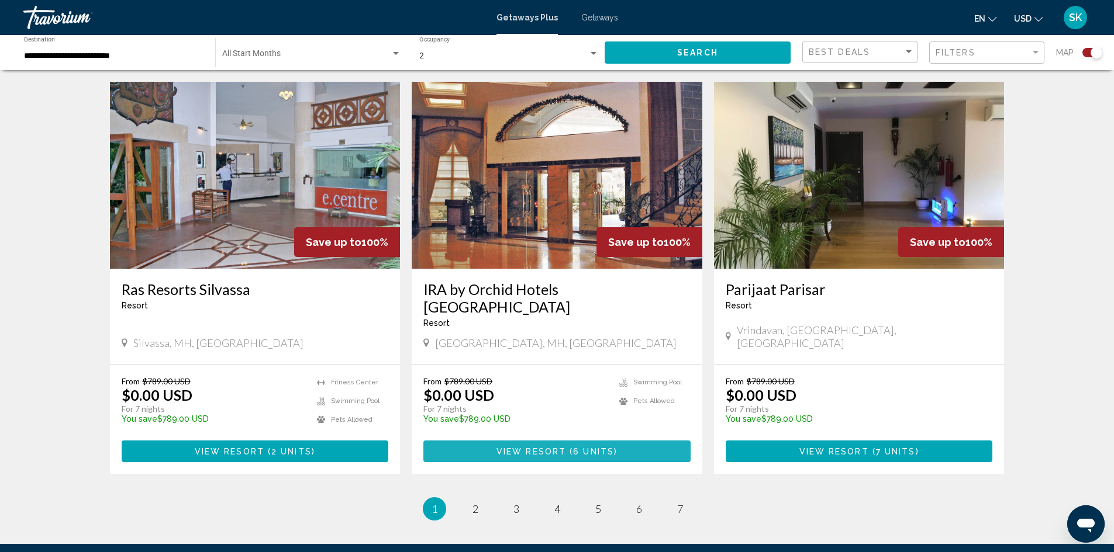
click at [599, 441] on button "View Resort ( 6 units )" at bounding box center [556, 452] width 267 height 22
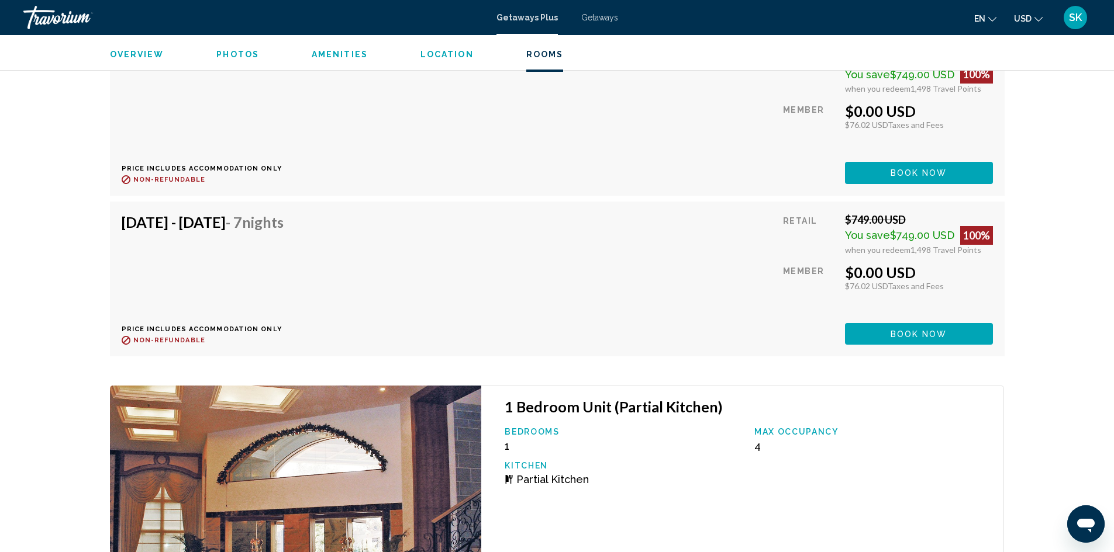
scroll to position [2572, 0]
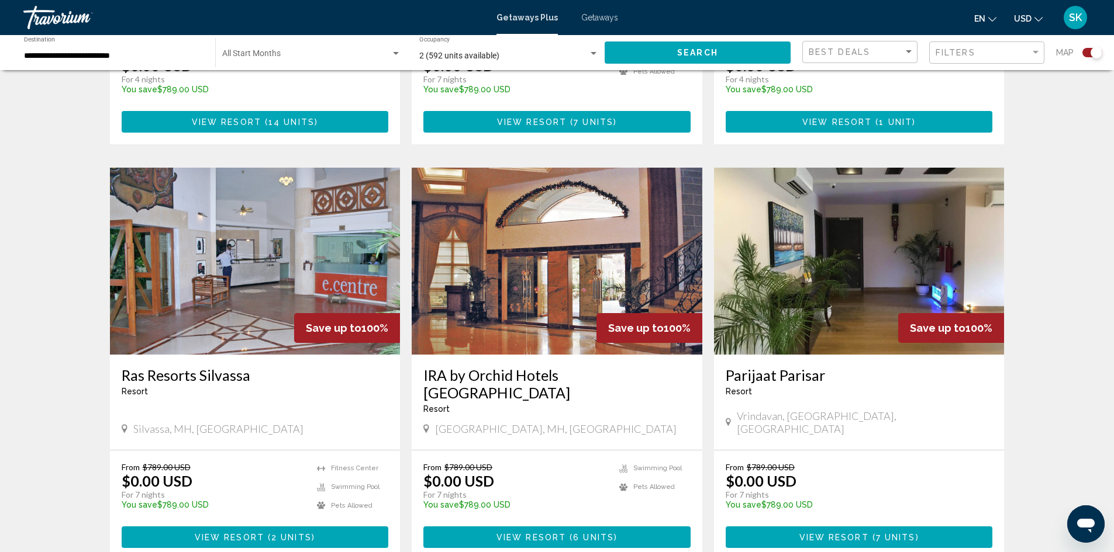
scroll to position [1578, 0]
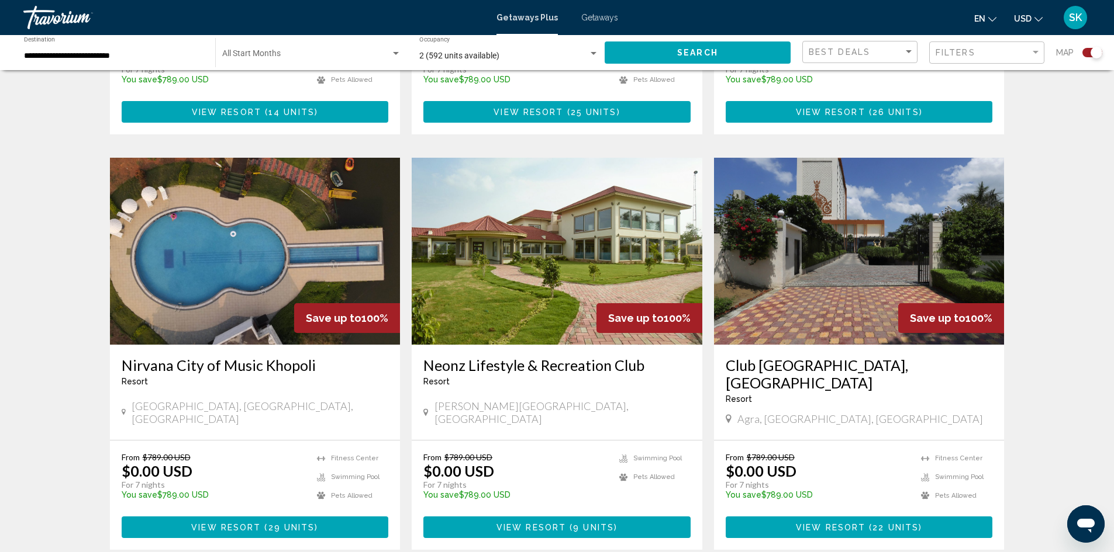
scroll to position [1578, 0]
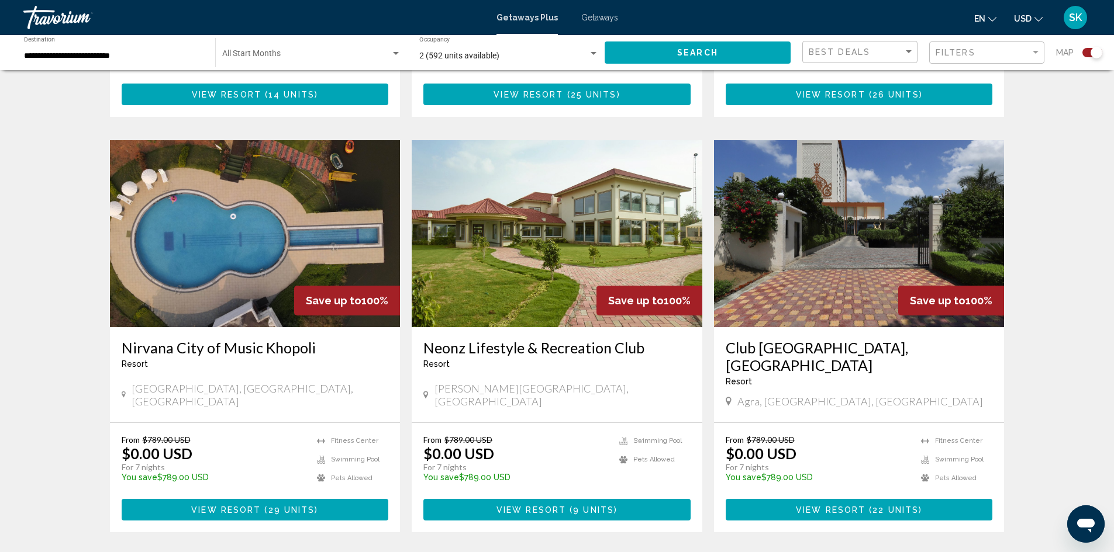
click at [160, 47] on div "**********" at bounding box center [113, 53] width 179 height 32
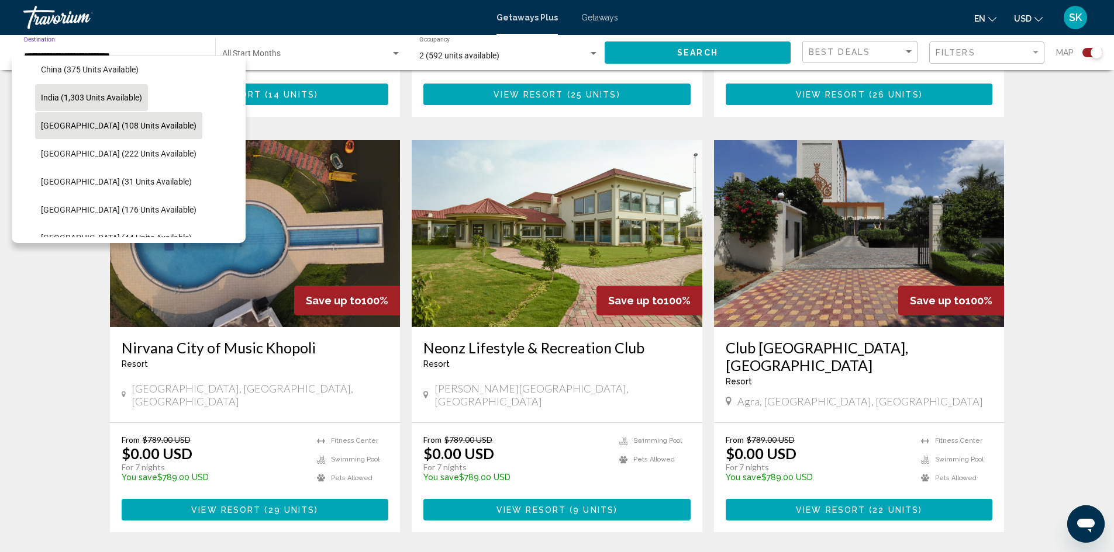
scroll to position [444, 0]
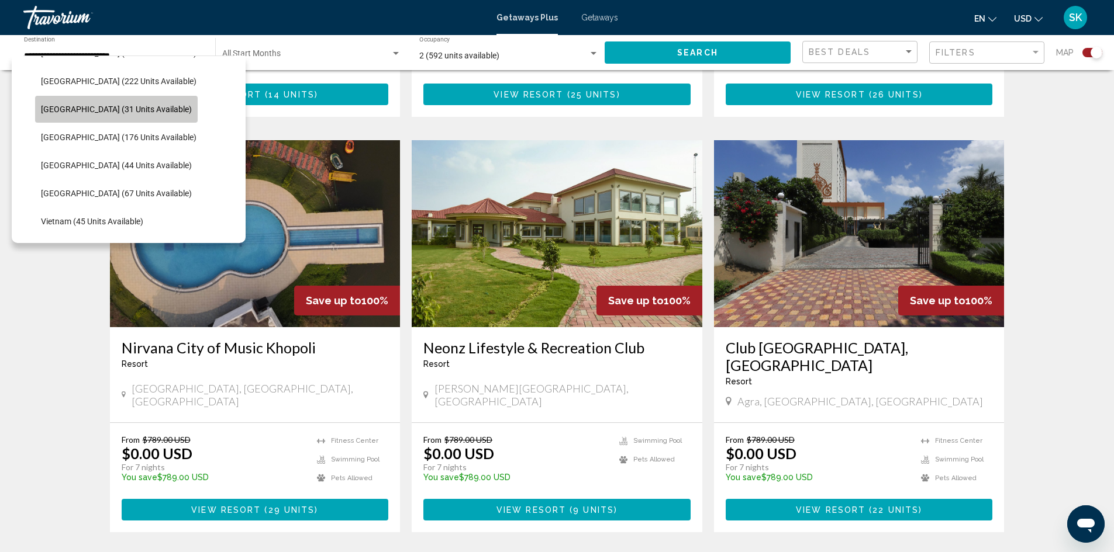
click at [126, 114] on button "[GEOGRAPHIC_DATA] (31 units available)" at bounding box center [116, 109] width 163 height 27
type input "**********"
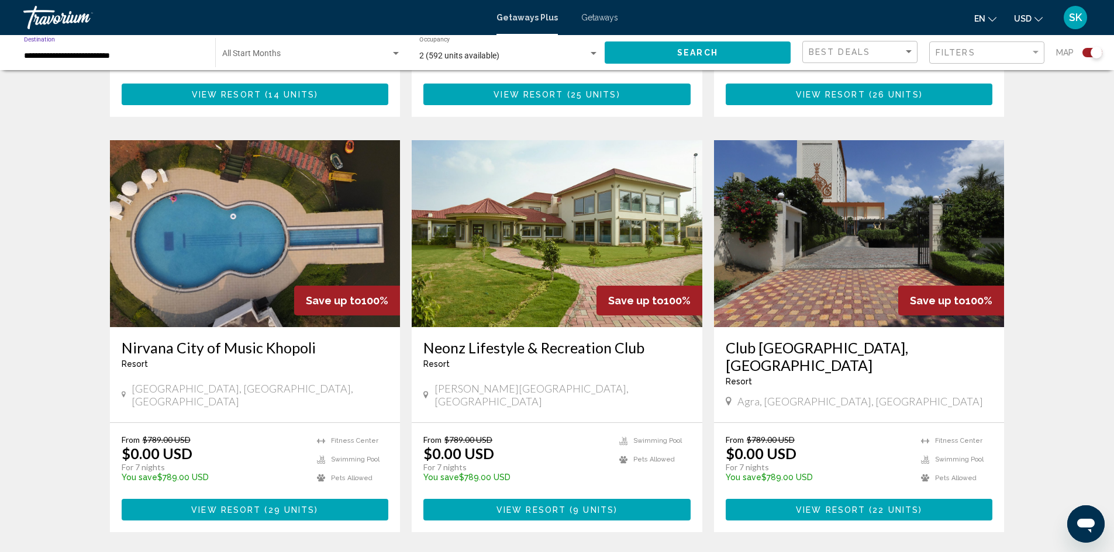
click at [635, 55] on button "Search" at bounding box center [697, 53] width 186 height 22
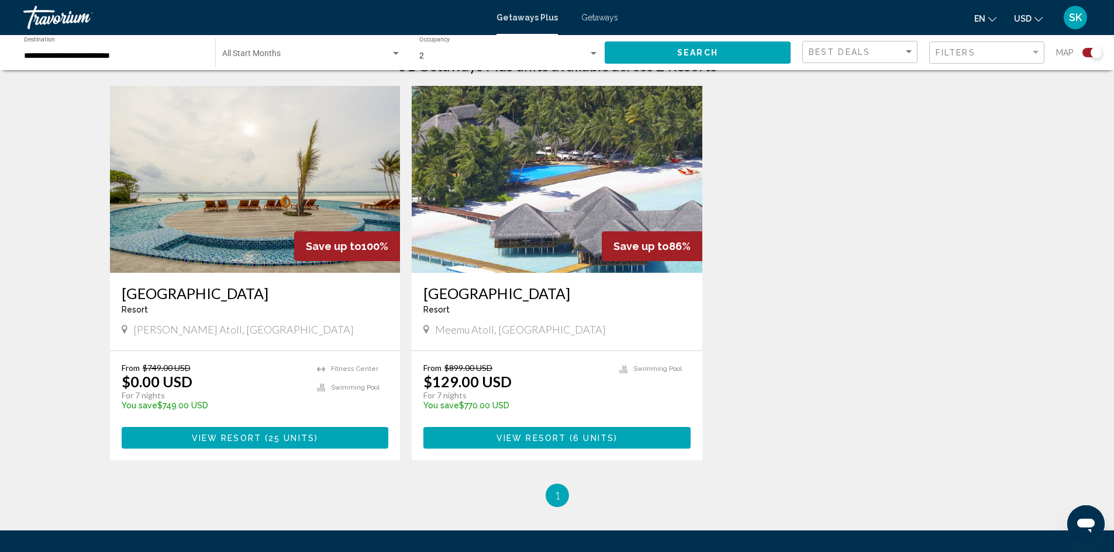
scroll to position [409, 0]
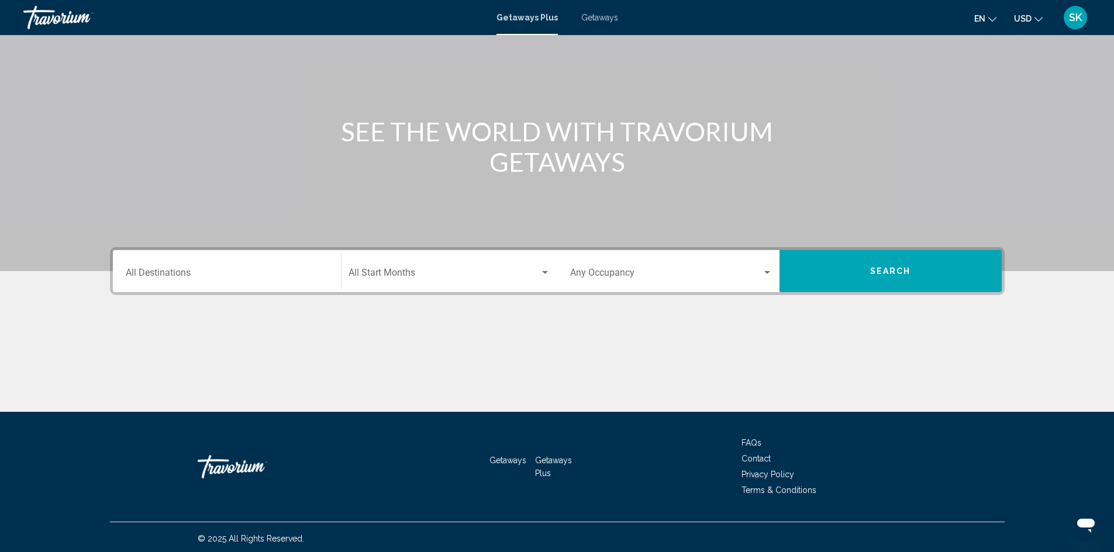
scroll to position [82, 0]
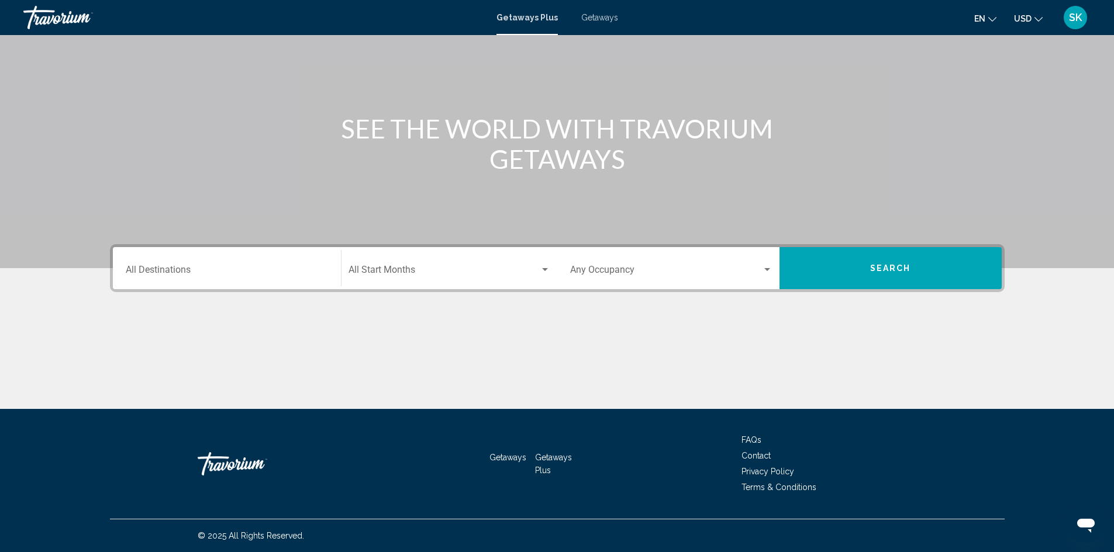
click at [223, 264] on div "Destination All Destinations" at bounding box center [227, 268] width 202 height 37
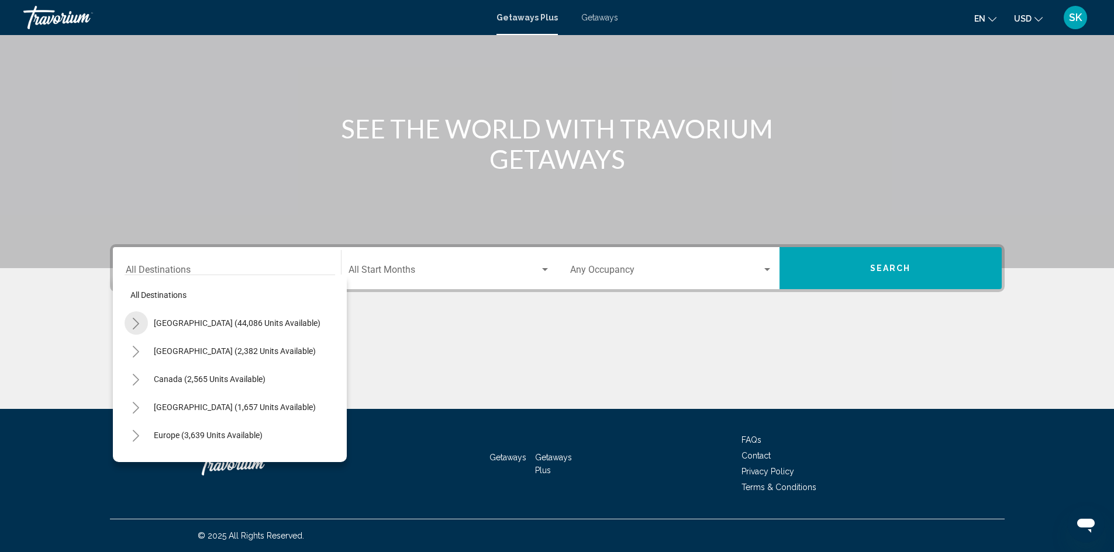
click at [137, 324] on icon "Toggle United States (44,086 units available)" at bounding box center [136, 324] width 9 height 12
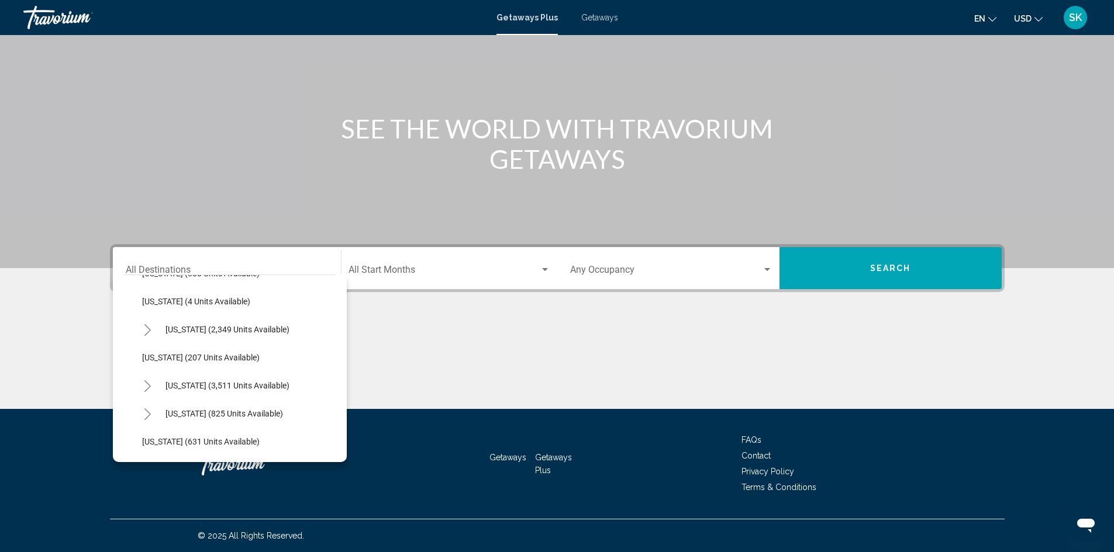
scroll to position [585, 0]
click at [148, 325] on icon "Toggle Missouri (2,349 units available)" at bounding box center [147, 329] width 9 height 12
click at [147, 333] on icon "Toggle Massachusetts (1,102 units available)" at bounding box center [147, 333] width 9 height 12
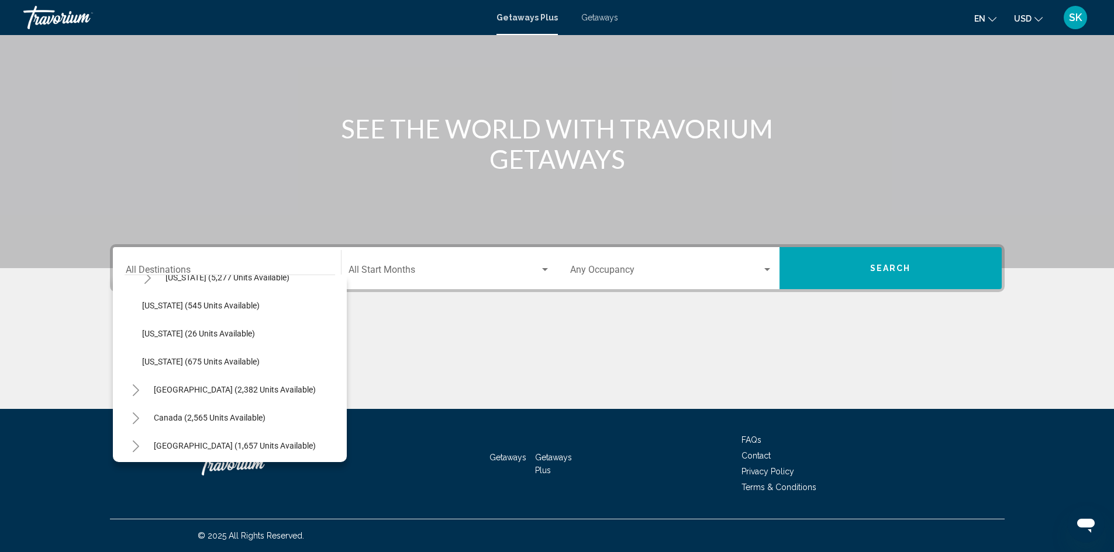
scroll to position [1169, 0]
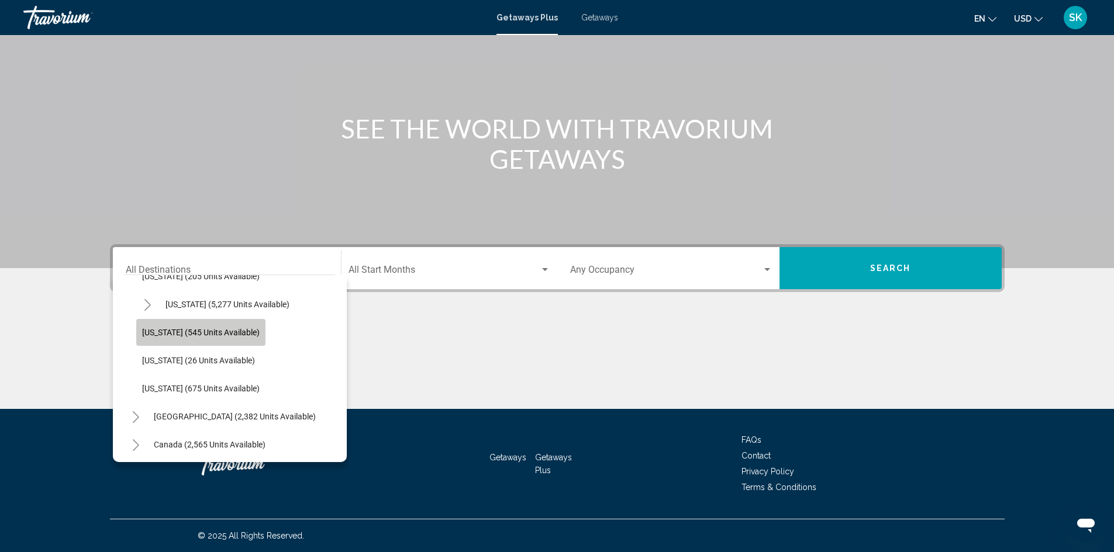
click at [227, 333] on span "[US_STATE] (545 units available)" at bounding box center [200, 332] width 117 height 9
type input "**********"
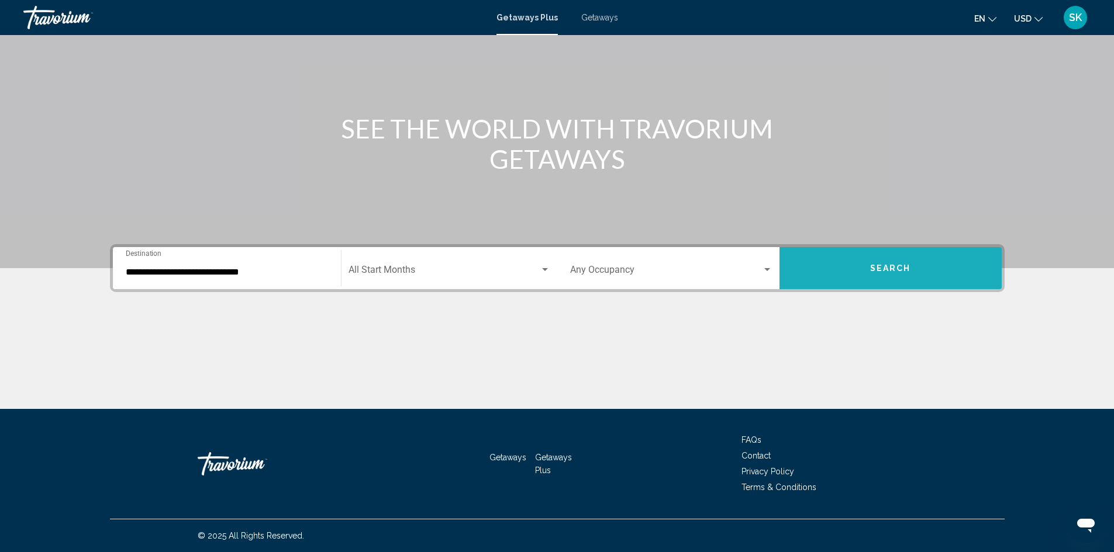
click at [861, 272] on button "Search" at bounding box center [890, 268] width 222 height 42
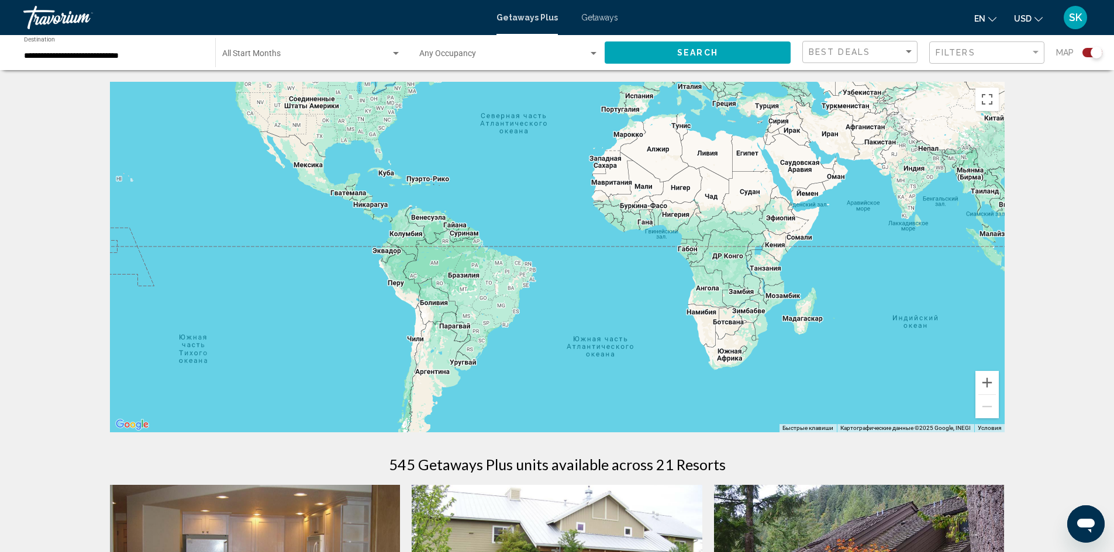
drag, startPoint x: 598, startPoint y: 382, endPoint x: 590, endPoint y: 265, distance: 116.6
click at [590, 265] on div "Чтобы активировать перетаскивание с помощью клавиатуры, нажмите Alt + Ввод. Пос…" at bounding box center [557, 257] width 894 height 351
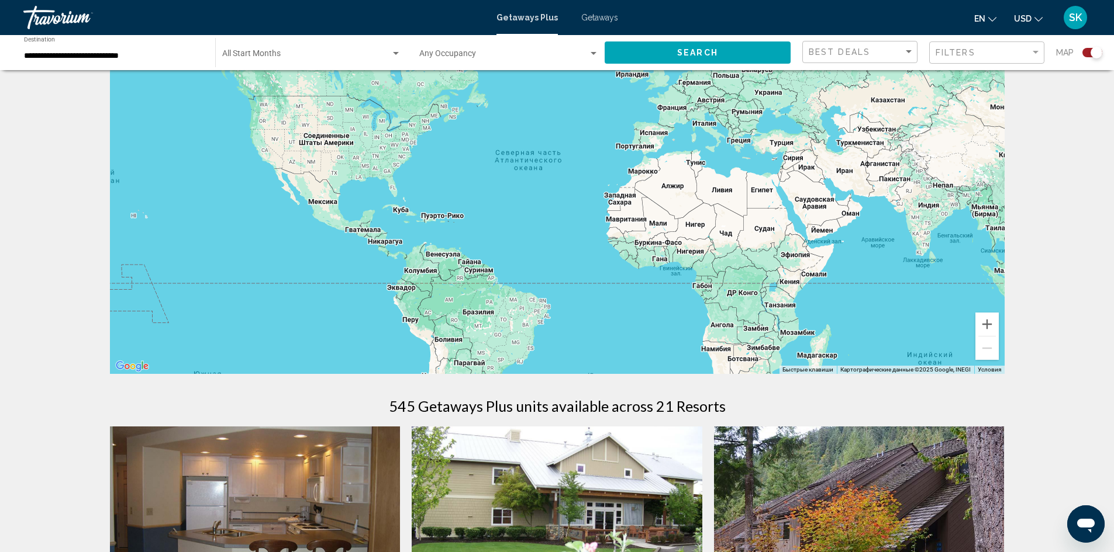
drag, startPoint x: 543, startPoint y: 128, endPoint x: 559, endPoint y: 225, distance: 98.3
click at [559, 225] on div "Main content" at bounding box center [557, 198] width 894 height 351
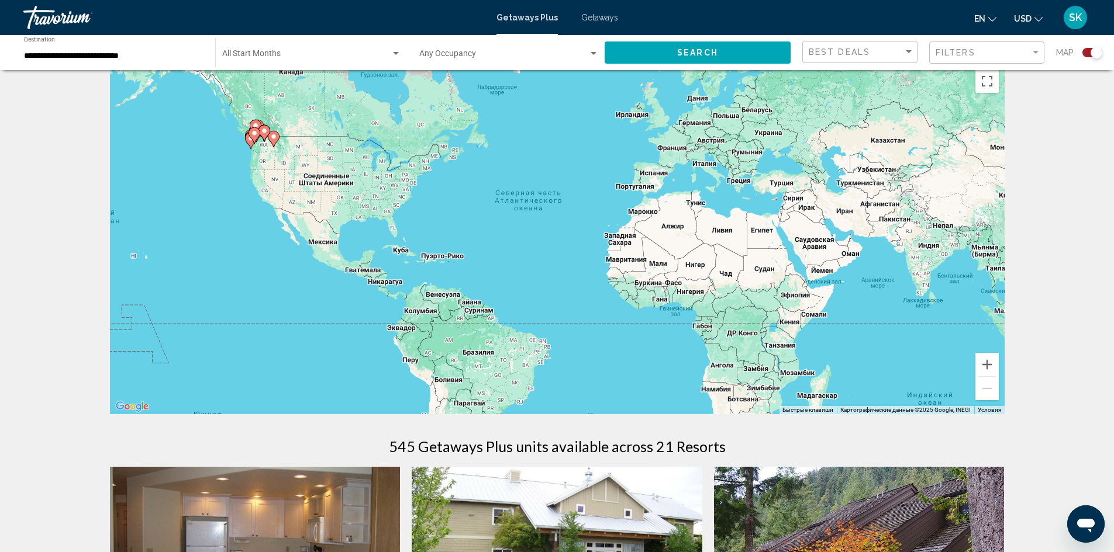
scroll to position [0, 0]
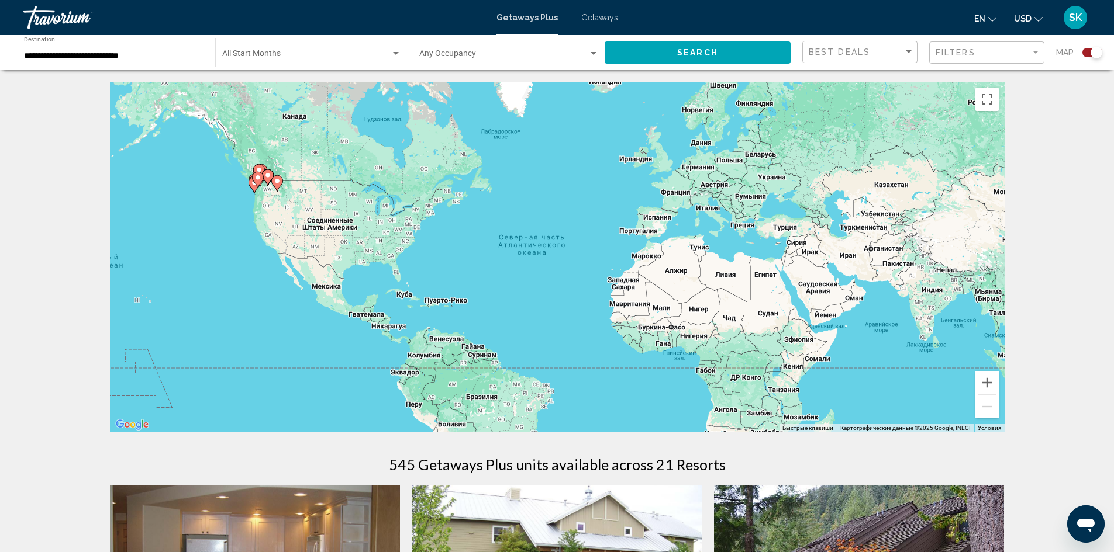
drag, startPoint x: 533, startPoint y: 183, endPoint x: 536, endPoint y: 215, distance: 31.8
click at [536, 215] on div "Чтобы активировать перетаскивание с помощью клавиатуры, нажмите Alt + Ввод. Пос…" at bounding box center [557, 257] width 894 height 351
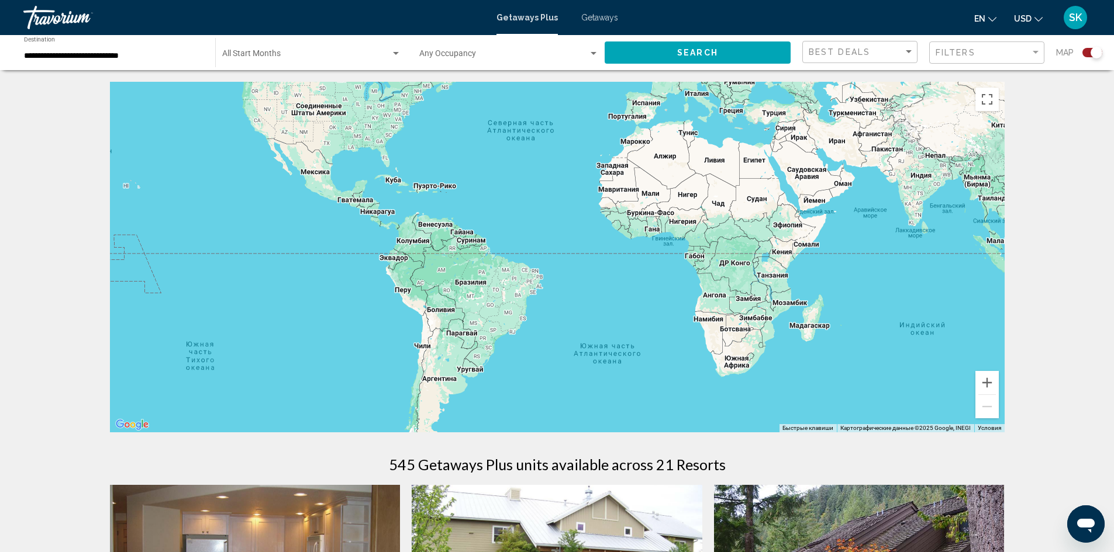
drag, startPoint x: 571, startPoint y: 285, endPoint x: 559, endPoint y: 170, distance: 116.3
click at [559, 170] on div "Чтобы активировать перетаскивание с помощью клавиатуры, нажмите Alt + Ввод. Пос…" at bounding box center [557, 257] width 894 height 351
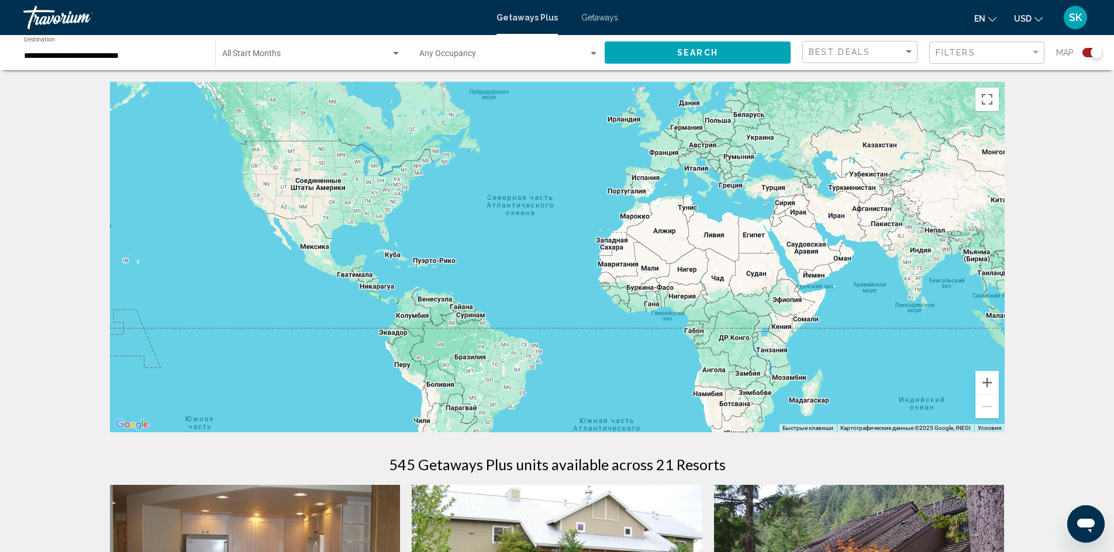
drag, startPoint x: 559, startPoint y: 170, endPoint x: 559, endPoint y: 247, distance: 77.2
click at [559, 247] on div "Main content" at bounding box center [557, 257] width 894 height 351
